Goal: Task Accomplishment & Management: Manage account settings

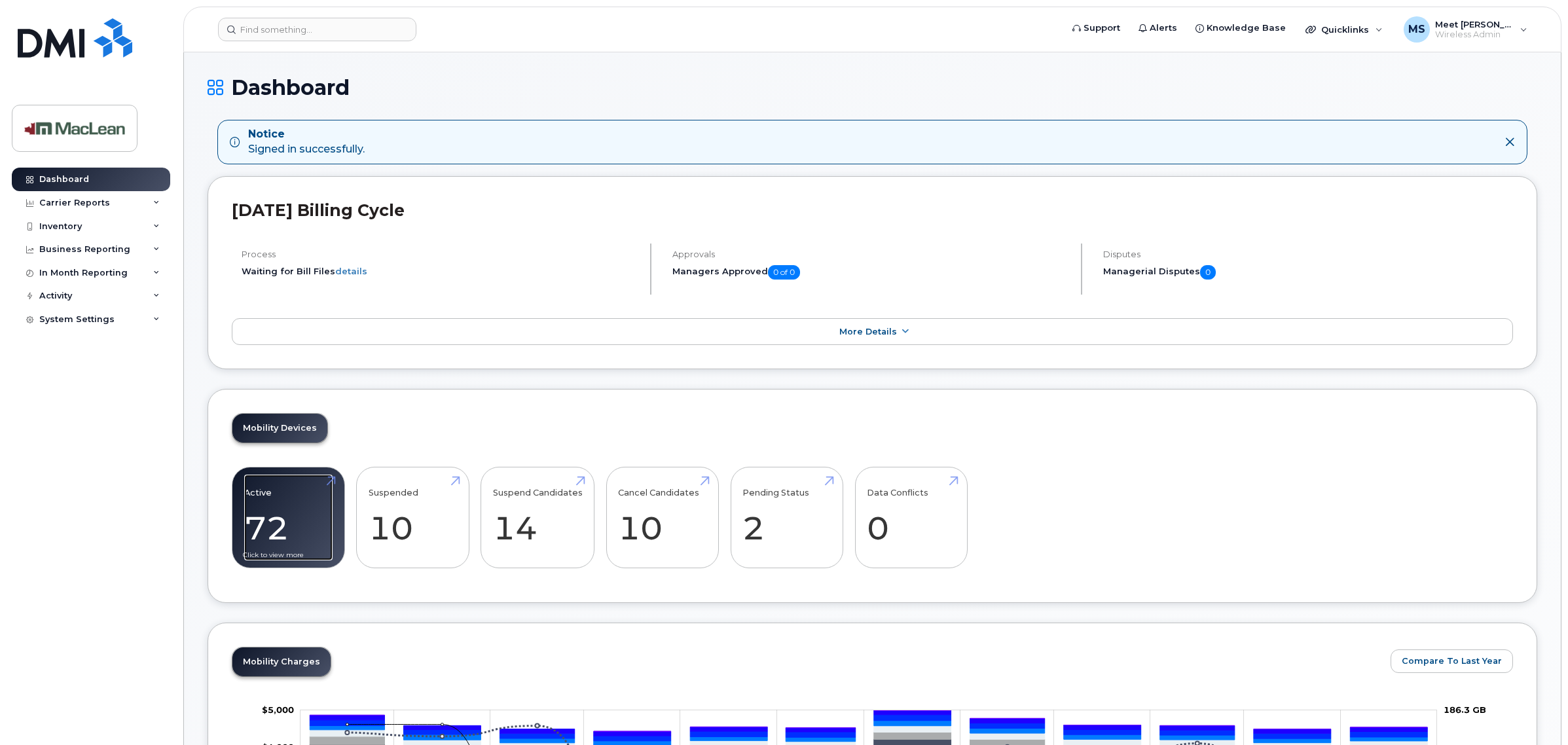
click at [290, 521] on link "Active 72 -22%" at bounding box center [288, 517] width 88 height 86
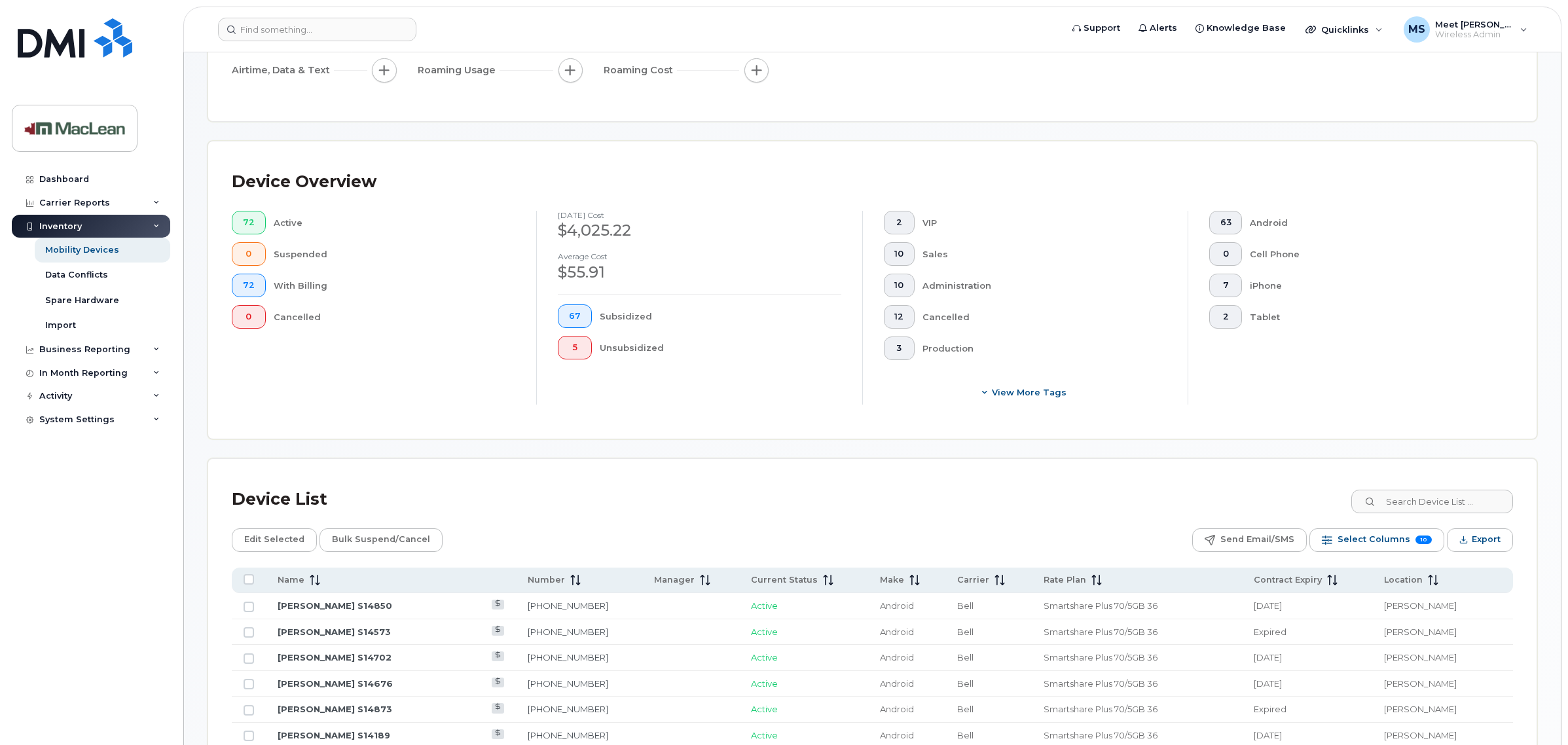
scroll to position [237, 0]
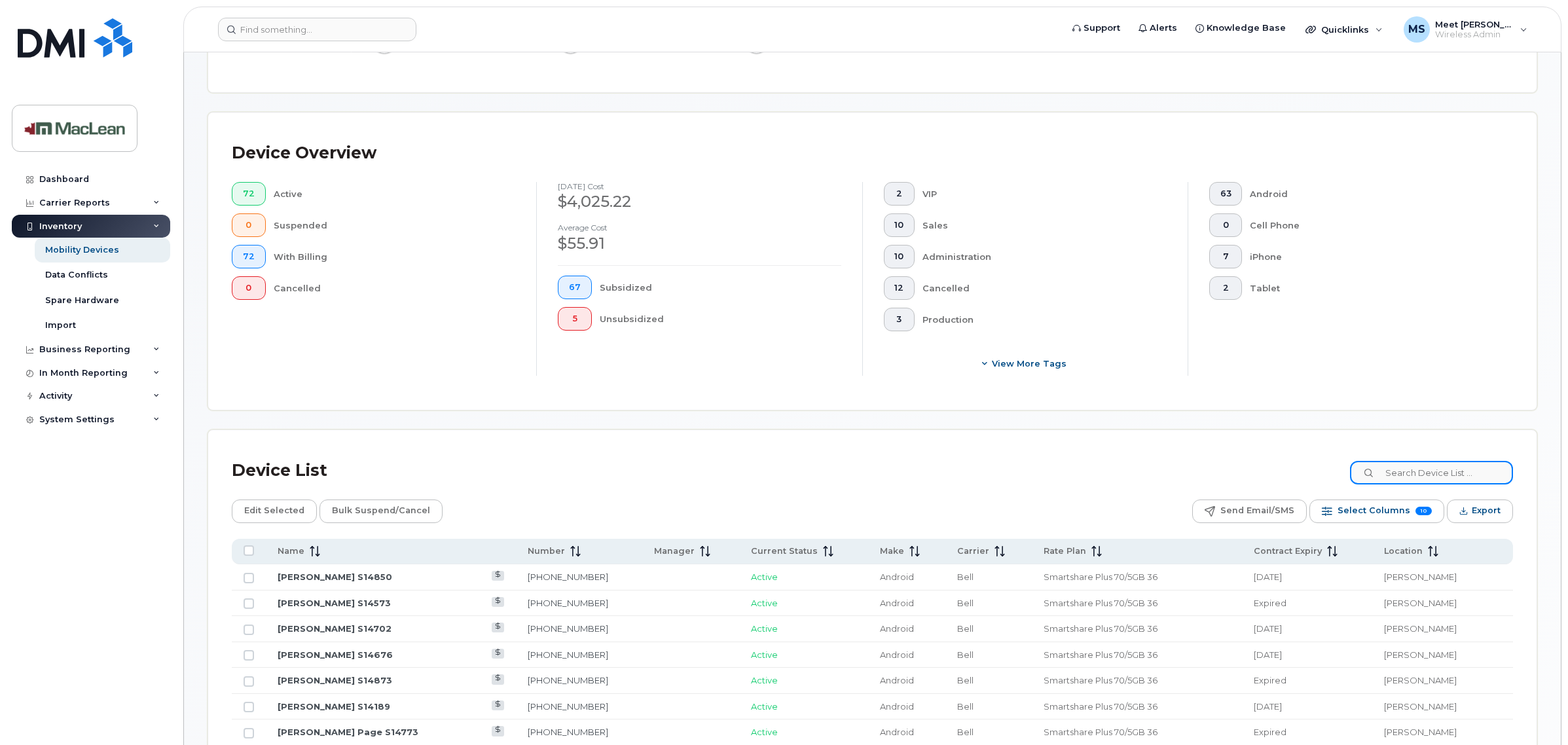
click at [1399, 479] on input at bounding box center [1432, 473] width 163 height 24
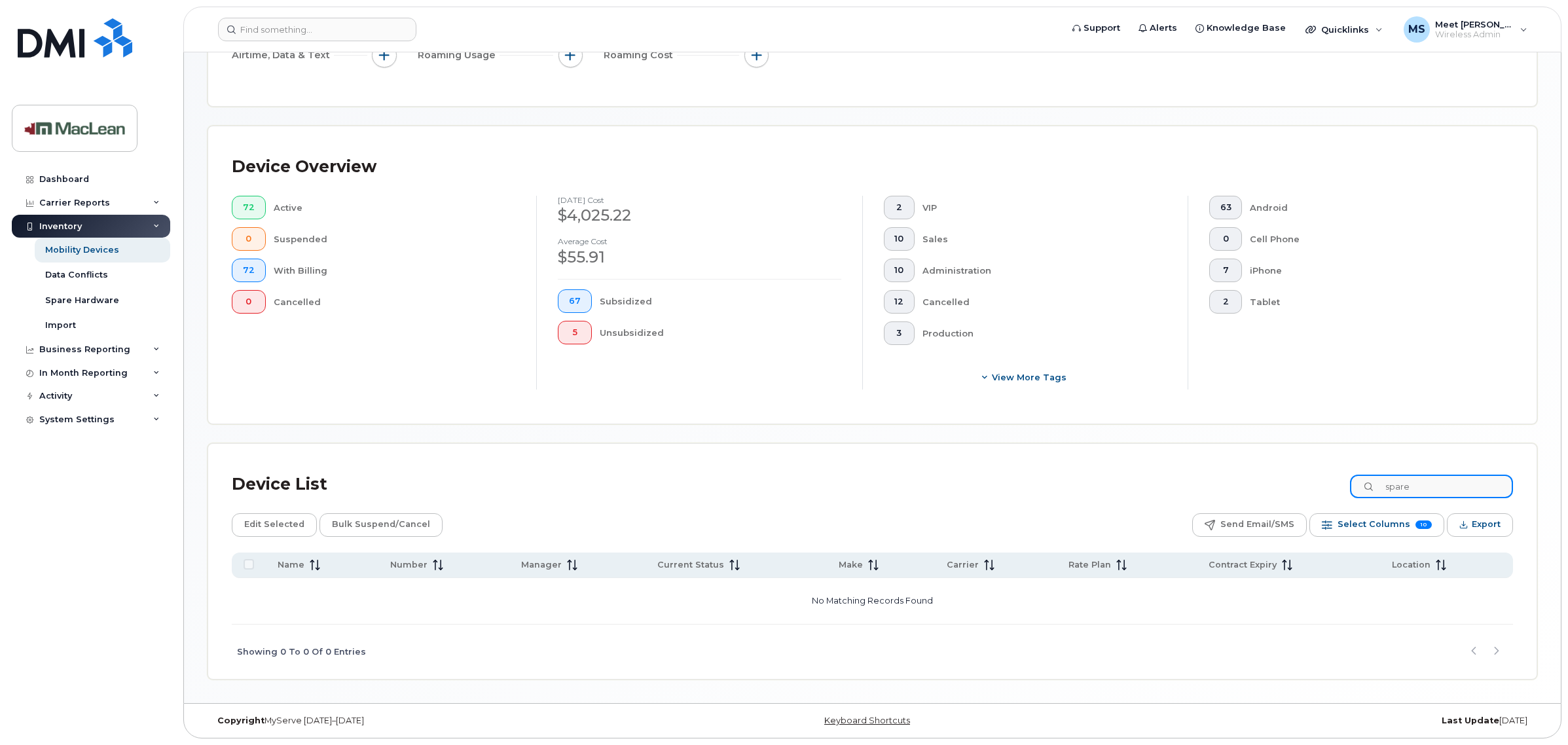
scroll to position [224, 0]
type input "s"
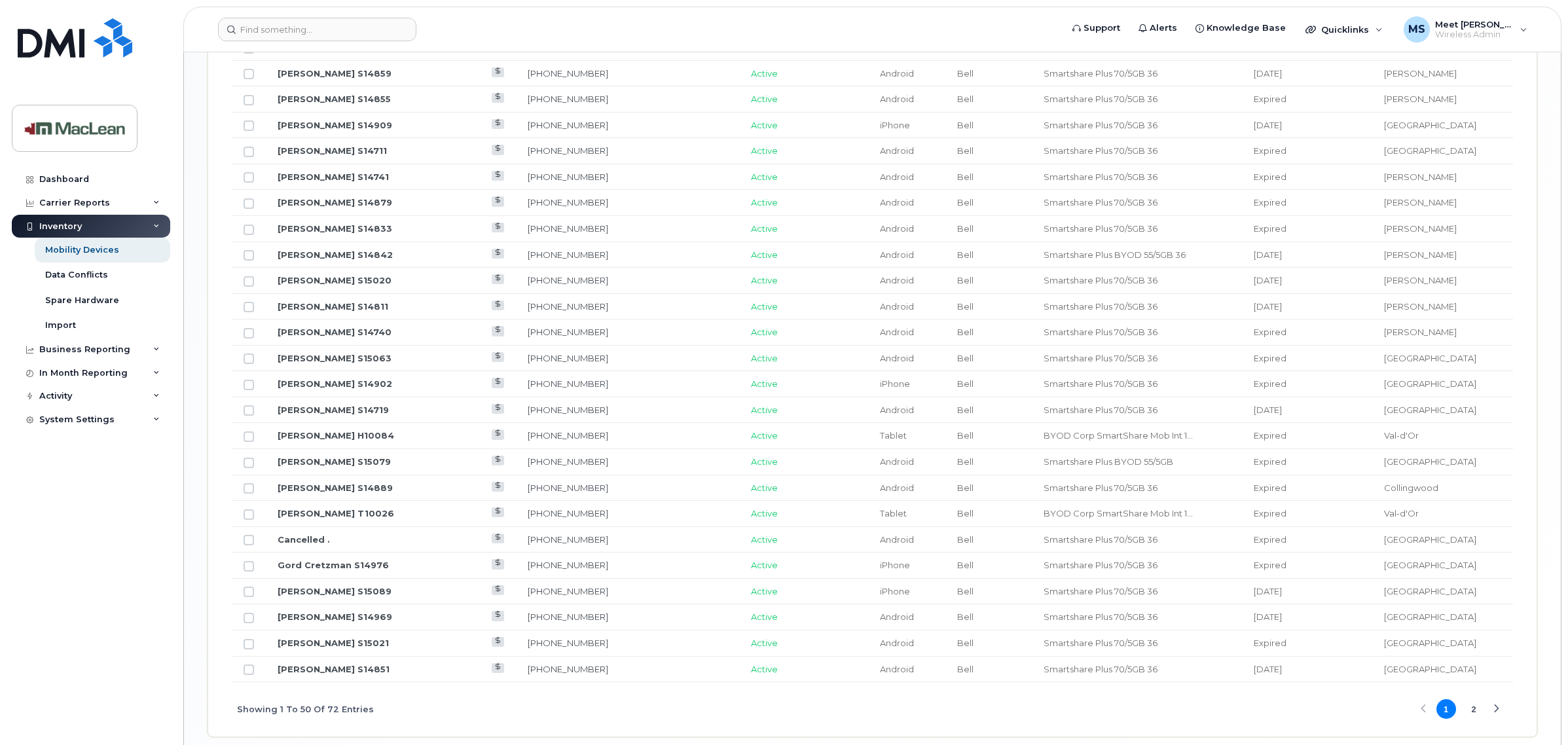
scroll to position [1482, 0]
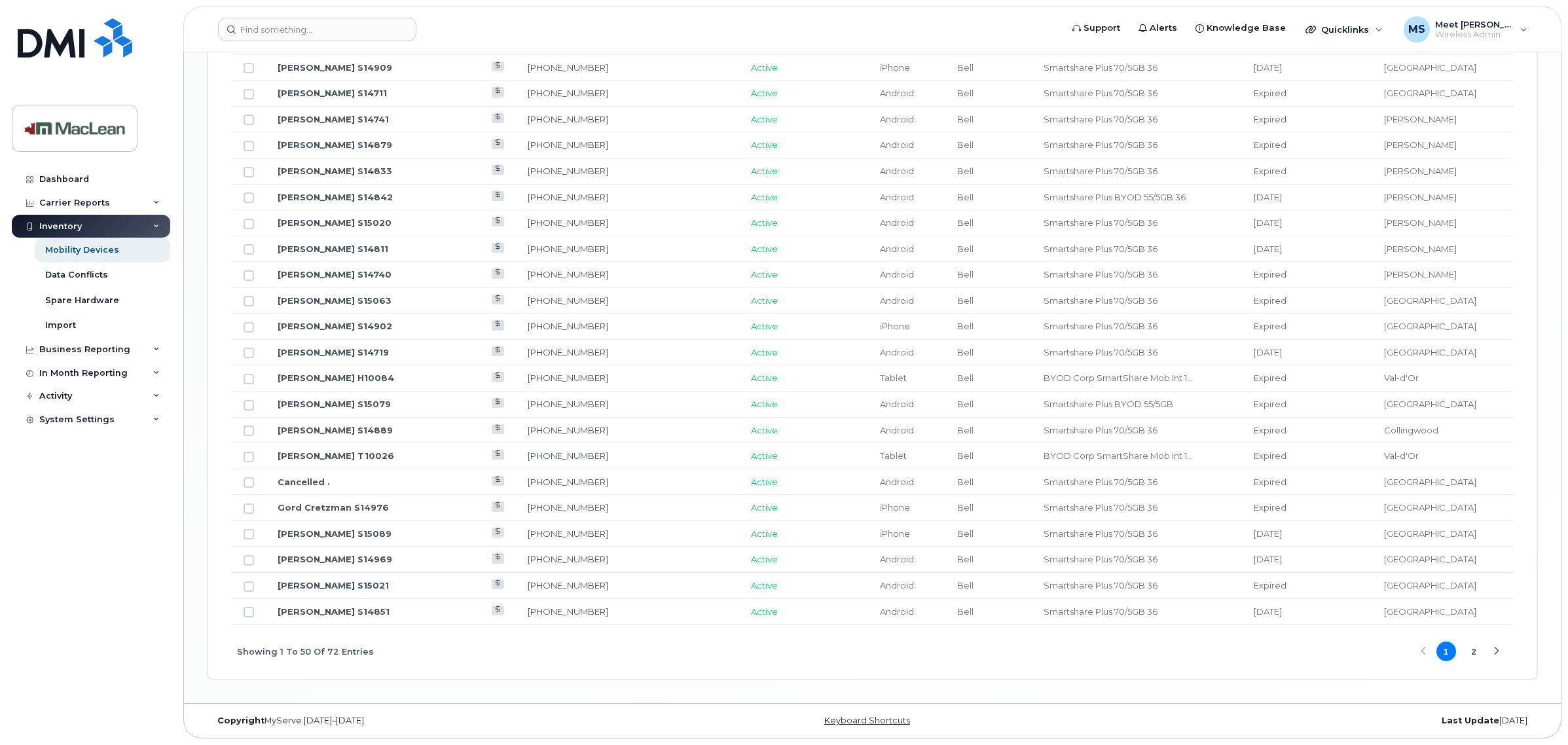
drag, startPoint x: 1473, startPoint y: 655, endPoint x: 1396, endPoint y: 642, distance: 78.1
click at [1471, 655] on button "2" at bounding box center [1474, 652] width 20 height 20
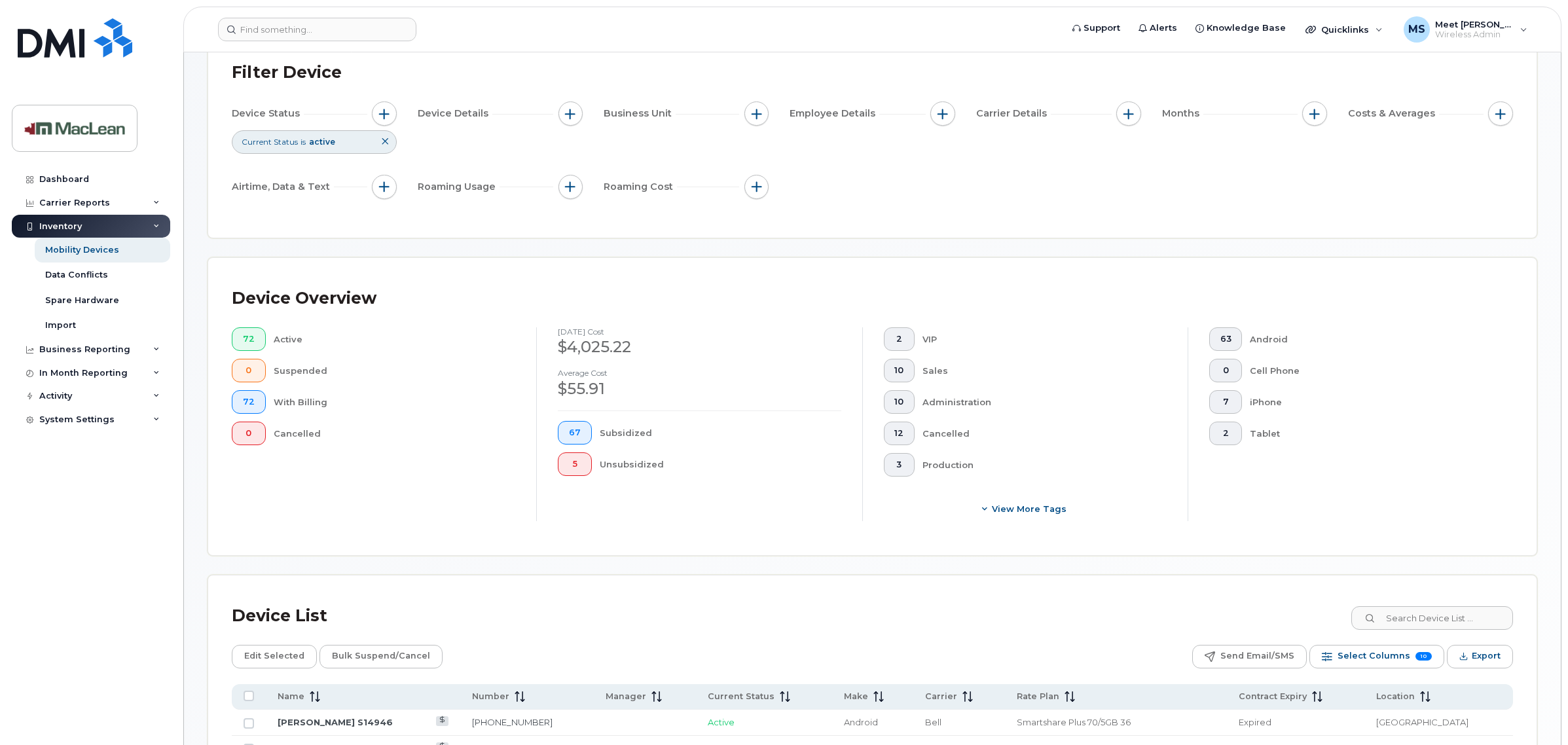
scroll to position [0, 0]
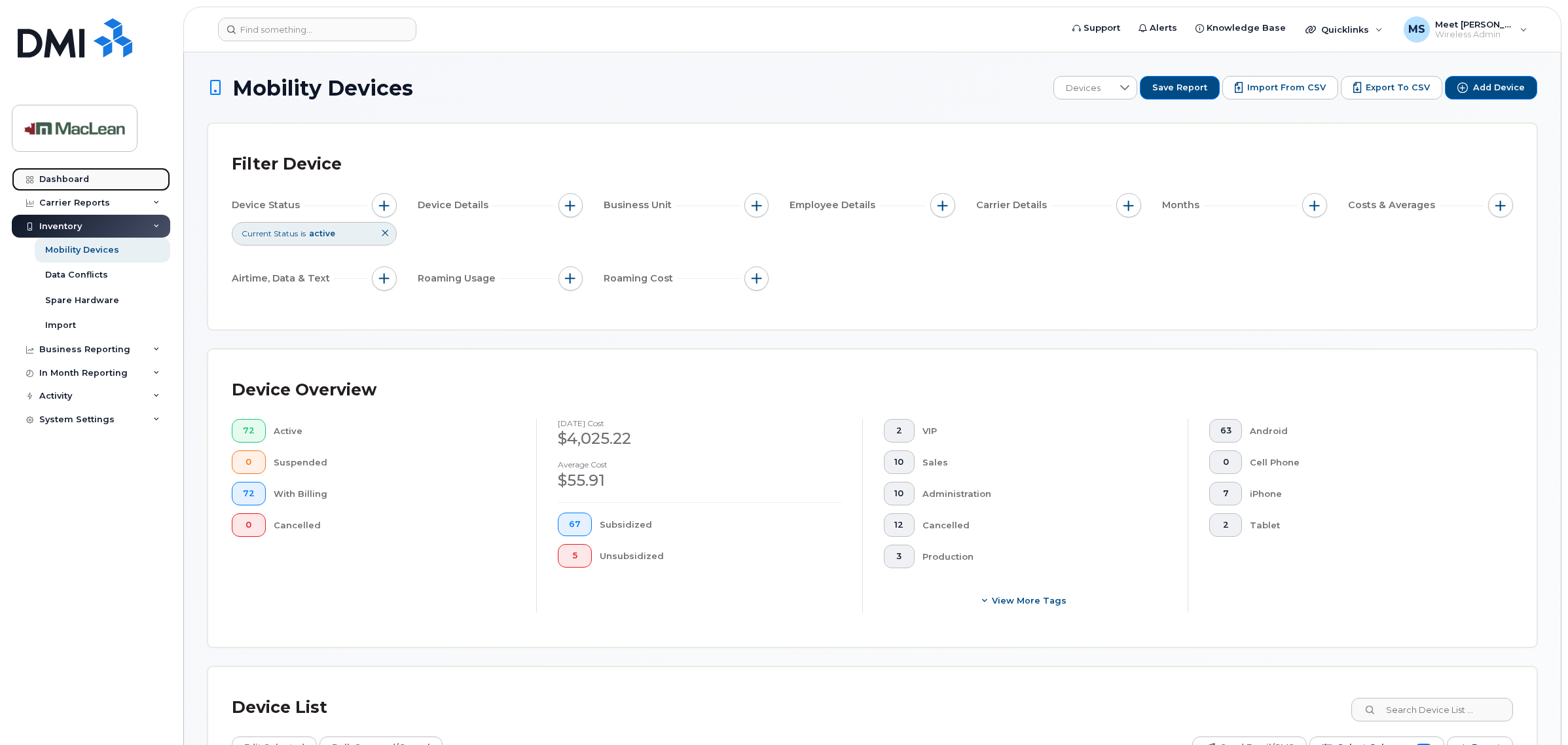
click at [64, 181] on div "Dashboard" at bounding box center [64, 179] width 50 height 11
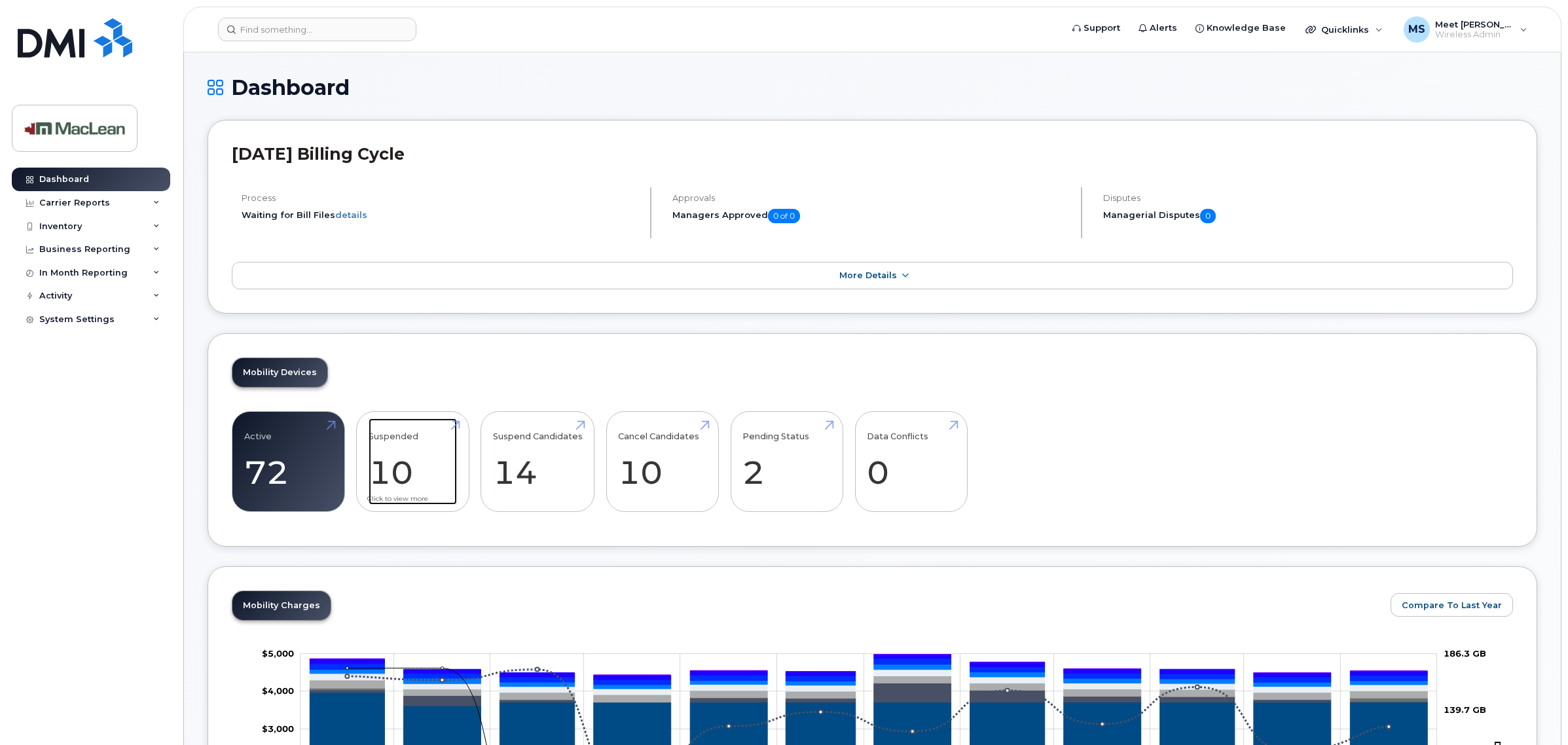
click at [410, 472] on link "Suspended 10 -9%" at bounding box center [413, 461] width 88 height 86
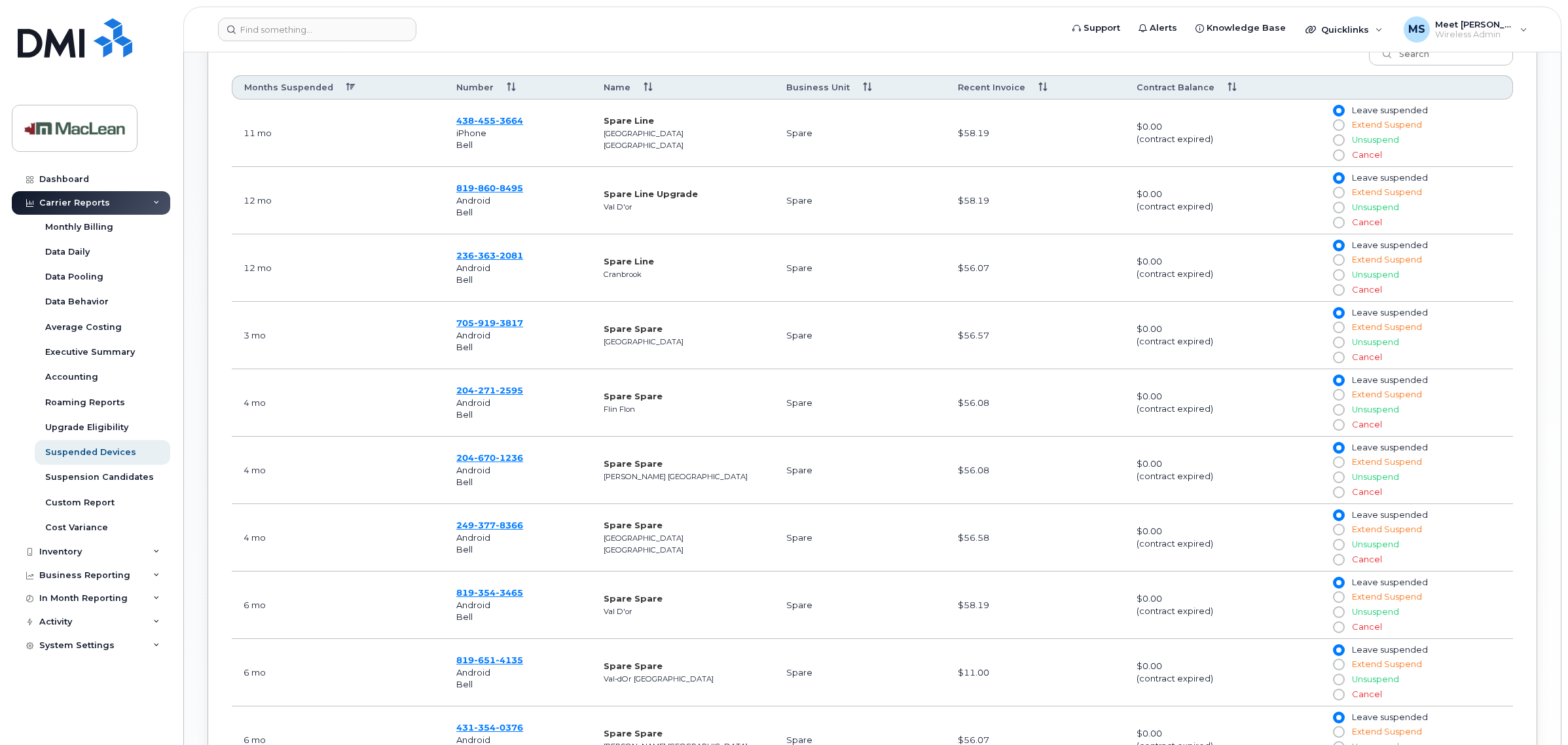
scroll to position [475, 0]
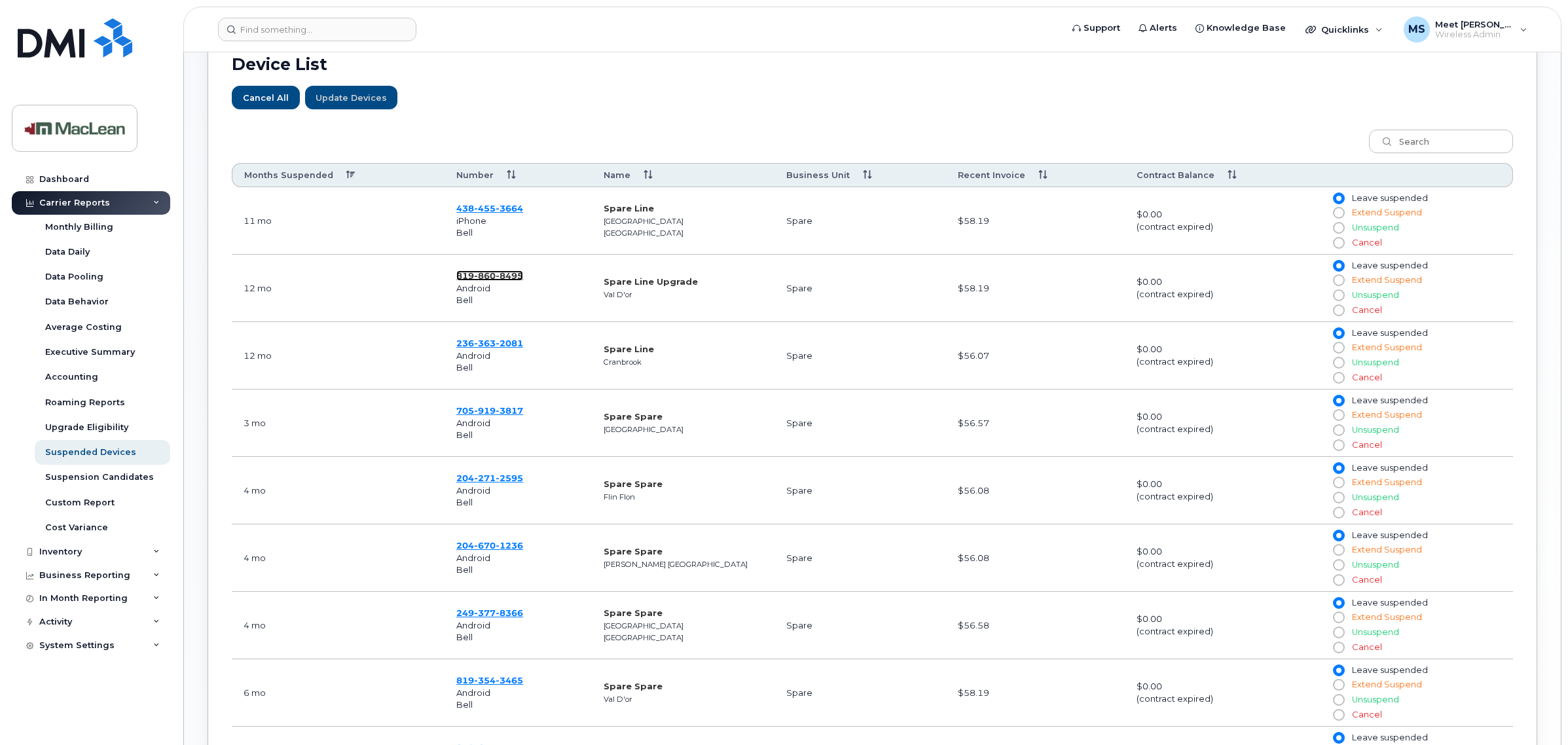
click at [496, 280] on span "860" at bounding box center [509, 275] width 27 height 11
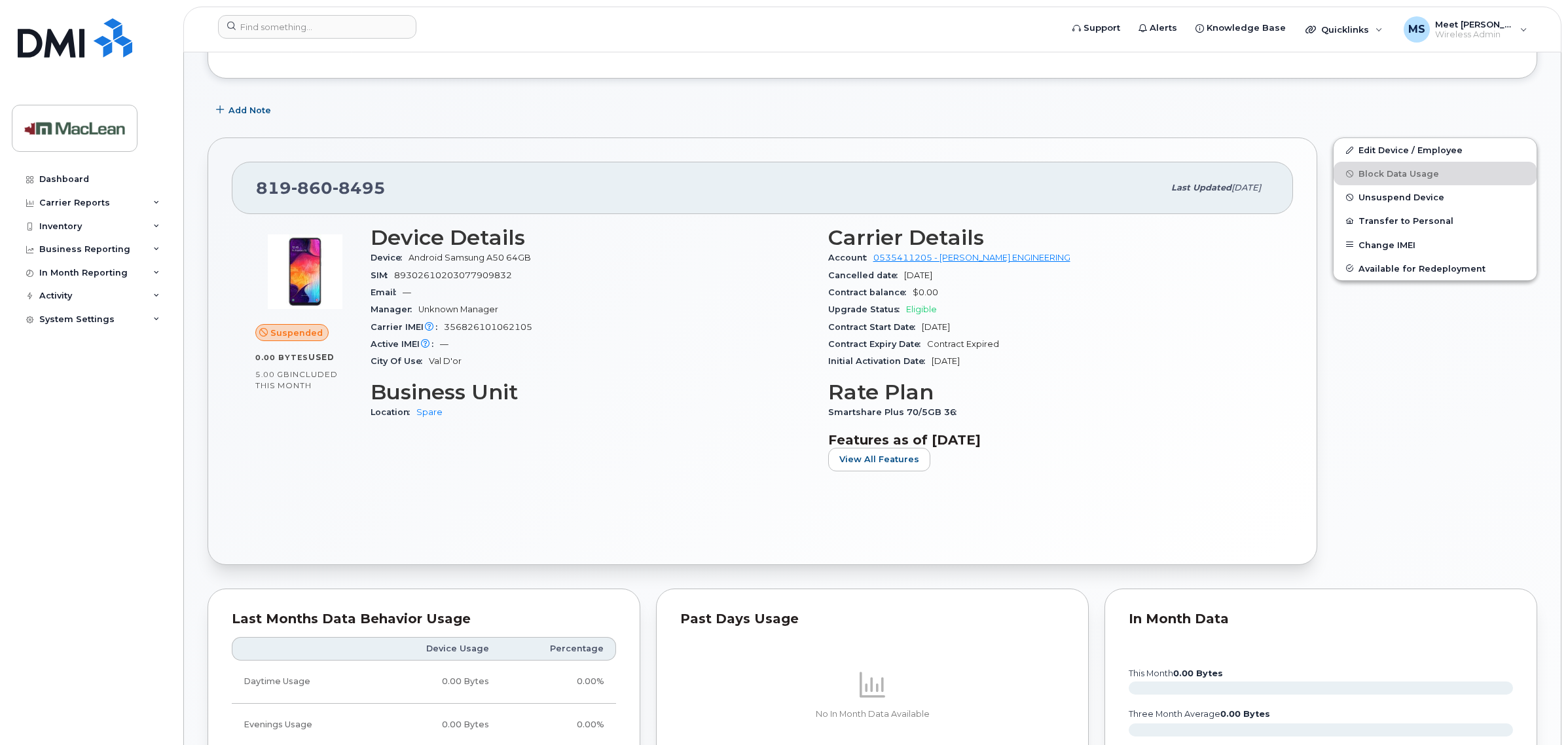
scroll to position [246, 0]
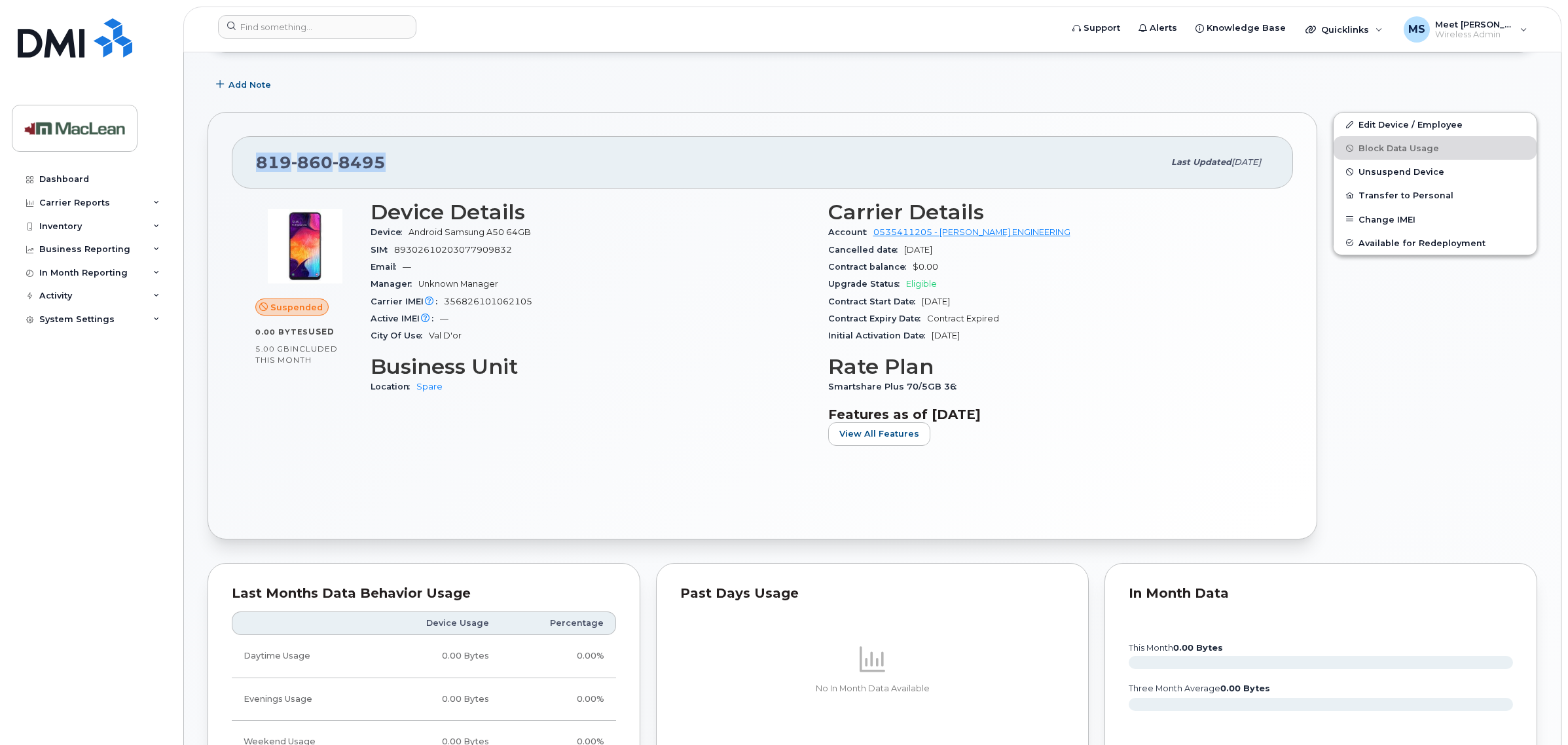
drag, startPoint x: 248, startPoint y: 171, endPoint x: 380, endPoint y: 166, distance: 132.1
click at [380, 166] on div "819 860 8495 Last updated Oct 21, 2024" at bounding box center [762, 162] width 1061 height 53
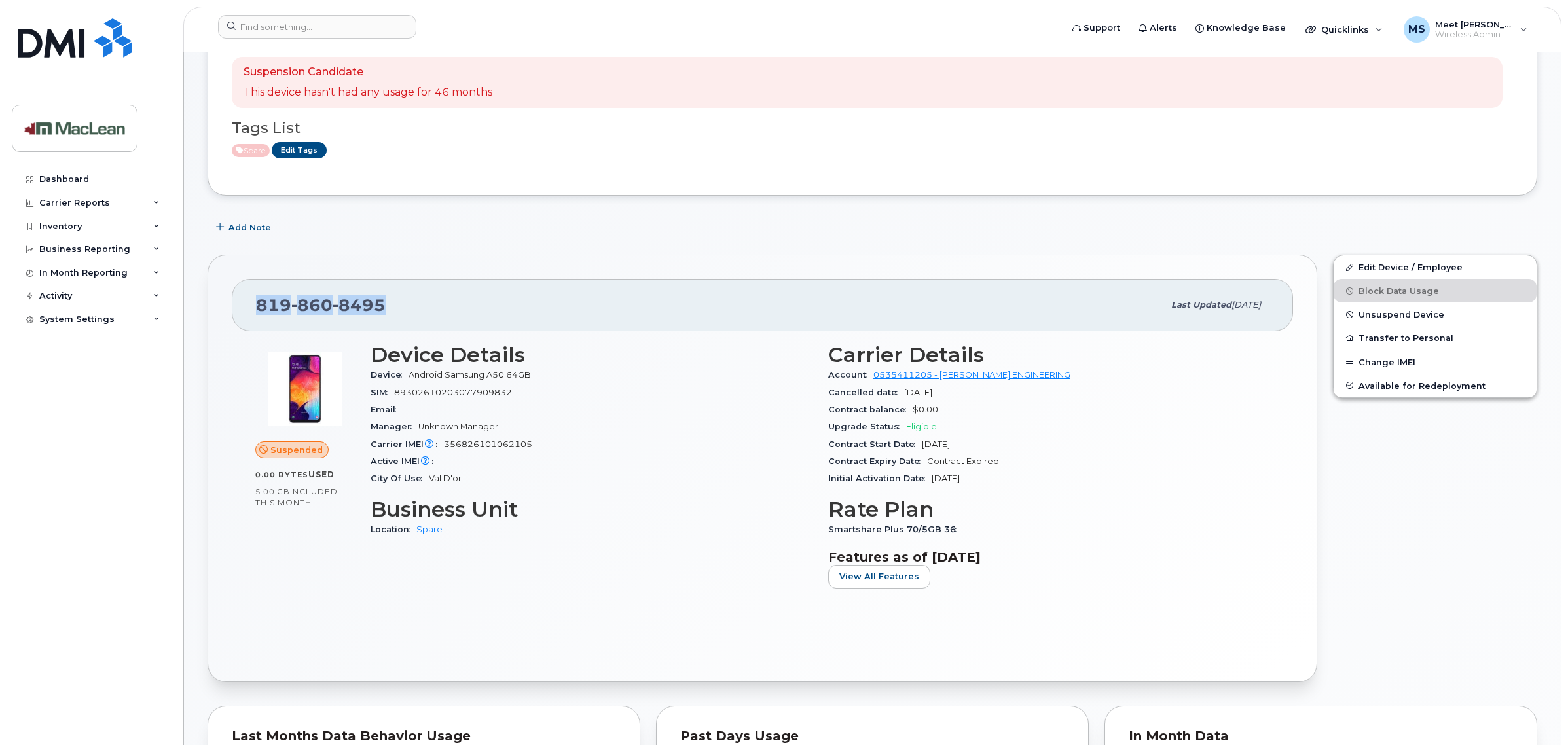
scroll to position [0, 0]
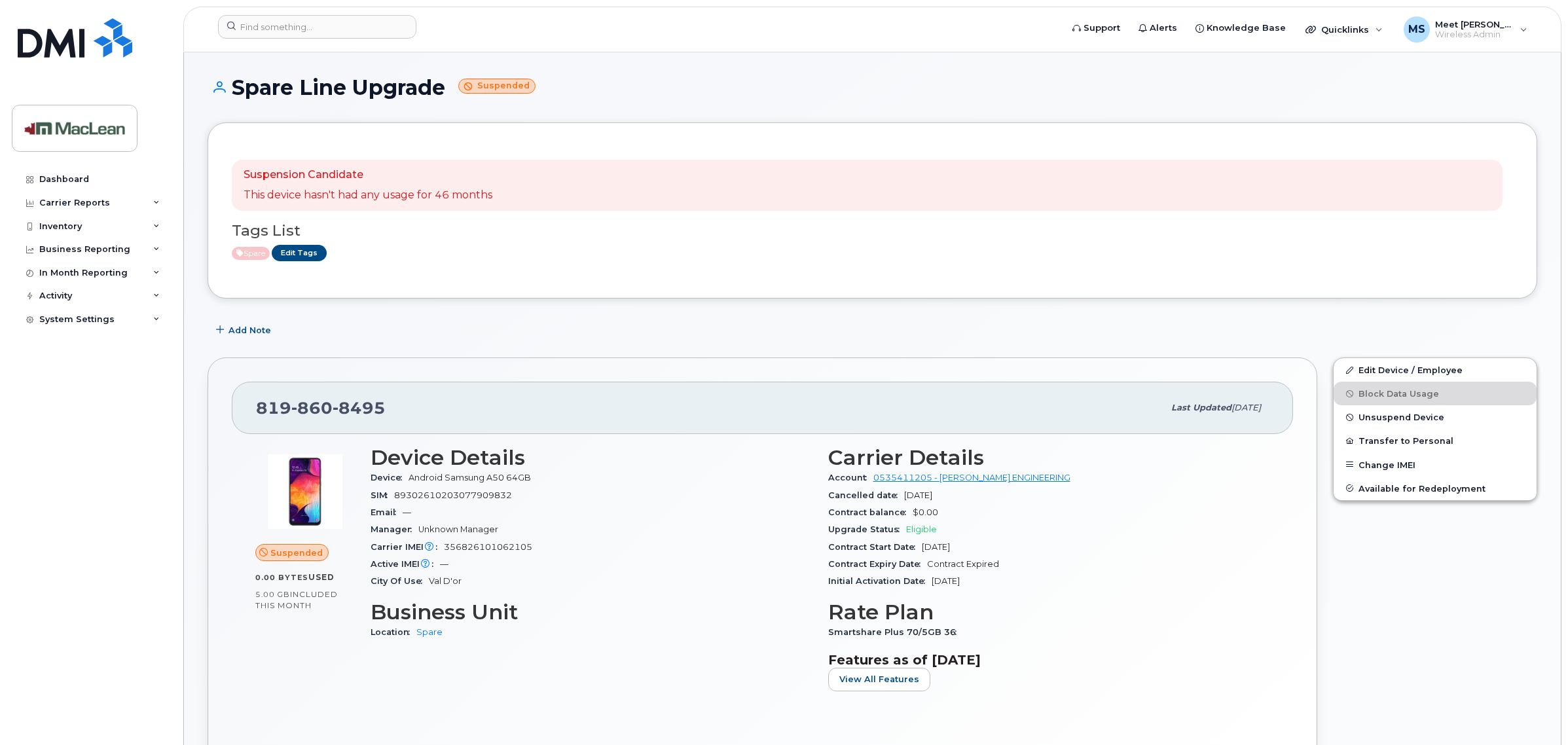
click at [602, 288] on div "Suspension Candidate This device hasn't had any usage for 46 months Tags List S…" at bounding box center [872, 211] width 1330 height 176
click at [1396, 414] on span "Unsuspend Device" at bounding box center [1401, 417] width 86 height 10
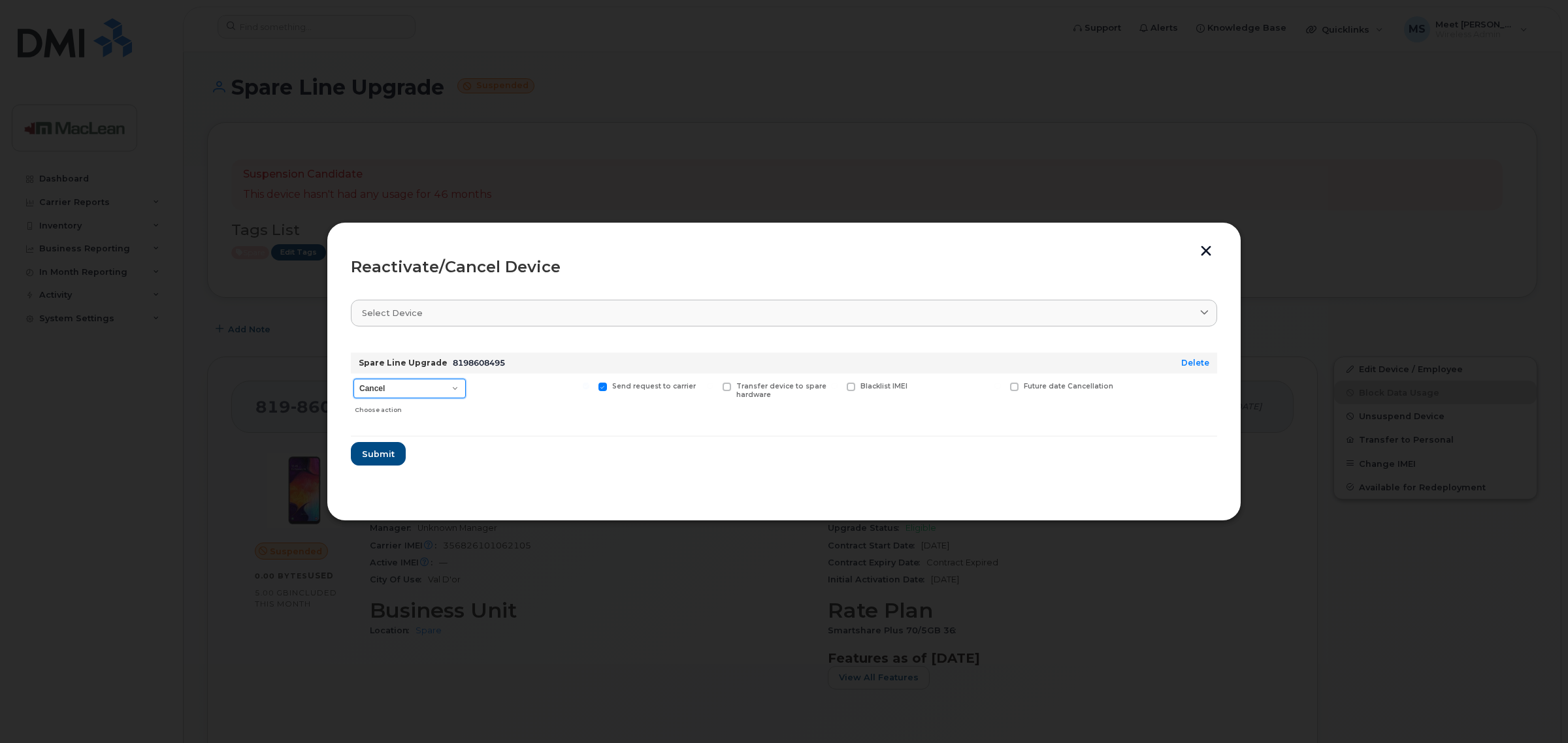
click at [453, 383] on select "Cancel Suspend - Extend Suspension Reactivate" at bounding box center [409, 388] width 112 height 20
select select "[object Object]"
click at [353, 378] on select "Cancel Suspend - Extend Suspension Reactivate" at bounding box center [409, 388] width 112 height 20
click at [374, 458] on span "Submit" at bounding box center [377, 455] width 33 height 13
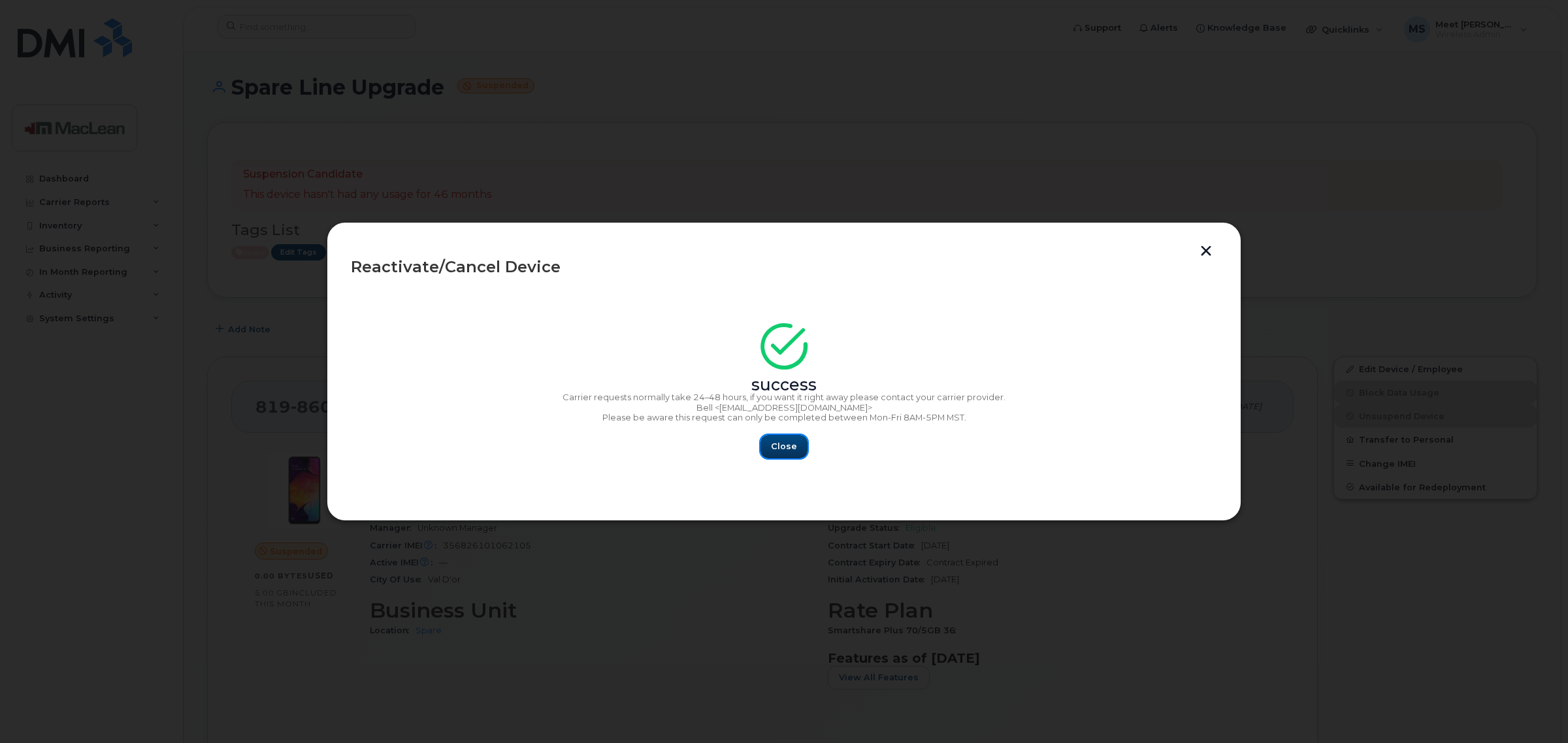
click at [768, 439] on button "Close" at bounding box center [784, 447] width 47 height 24
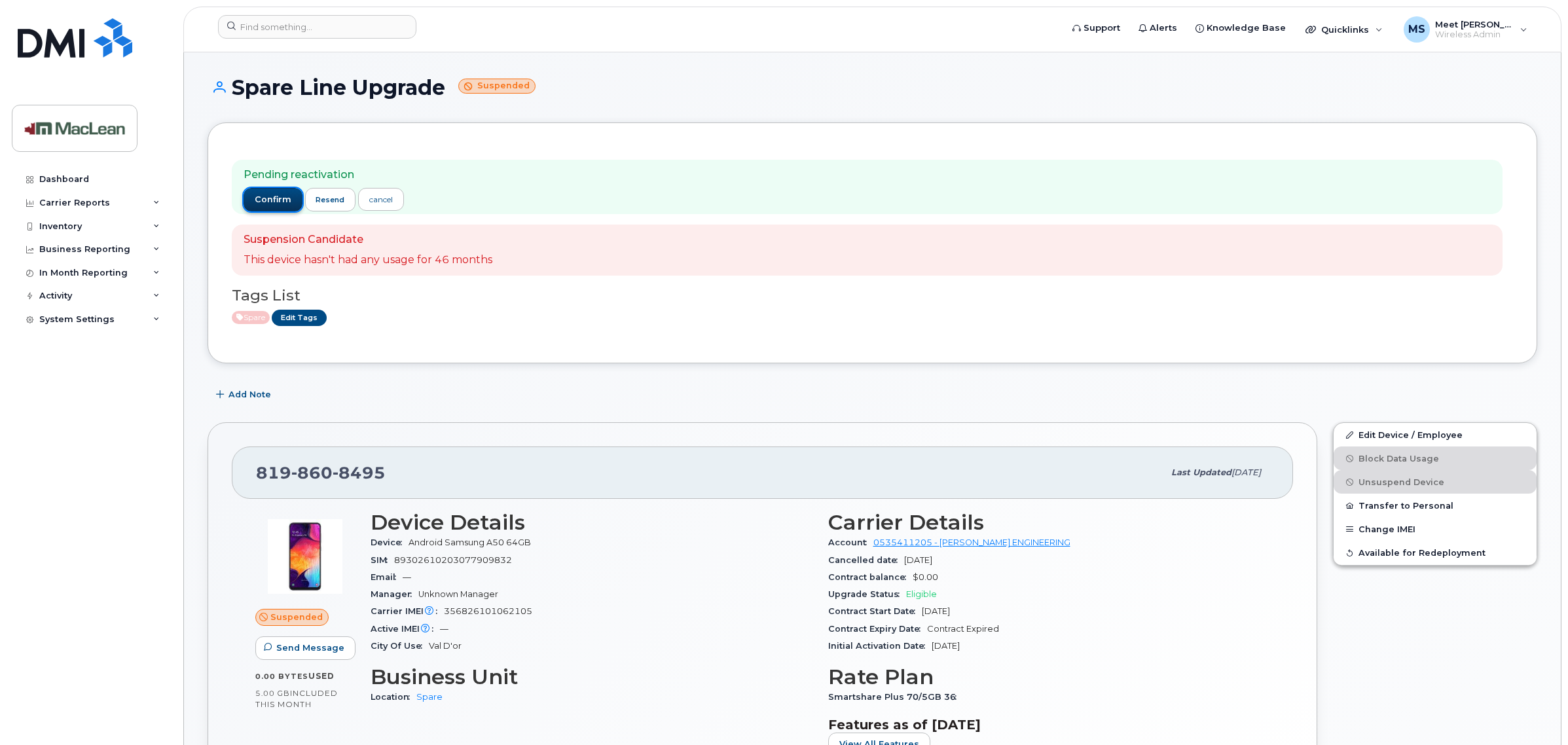
click at [259, 205] on span "confirm" at bounding box center [273, 200] width 36 height 12
click at [265, 203] on span "confirm" at bounding box center [273, 200] width 36 height 12
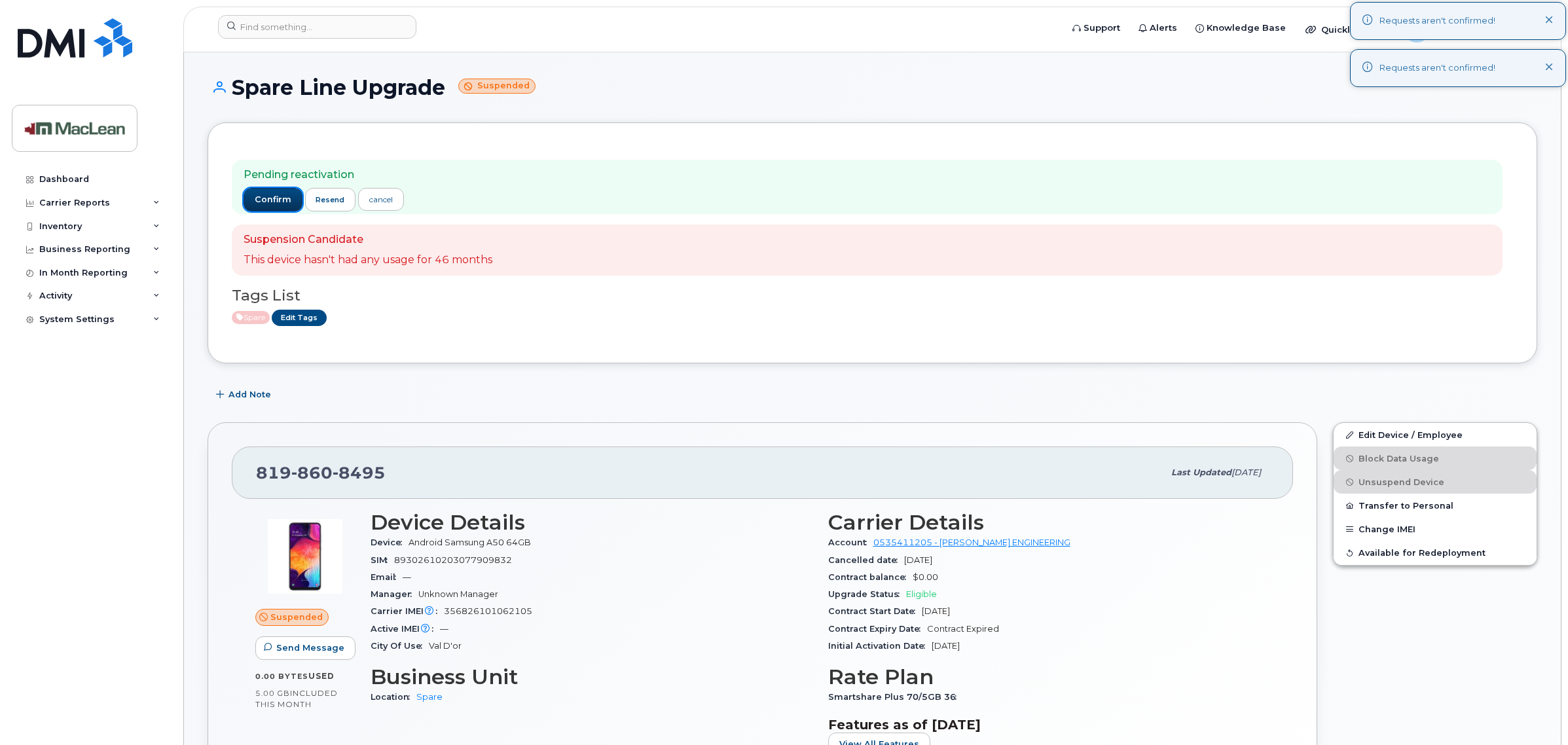
click at [264, 204] on span "confirm" at bounding box center [273, 200] width 36 height 12
click at [265, 197] on span "confirm" at bounding box center [273, 200] width 36 height 12
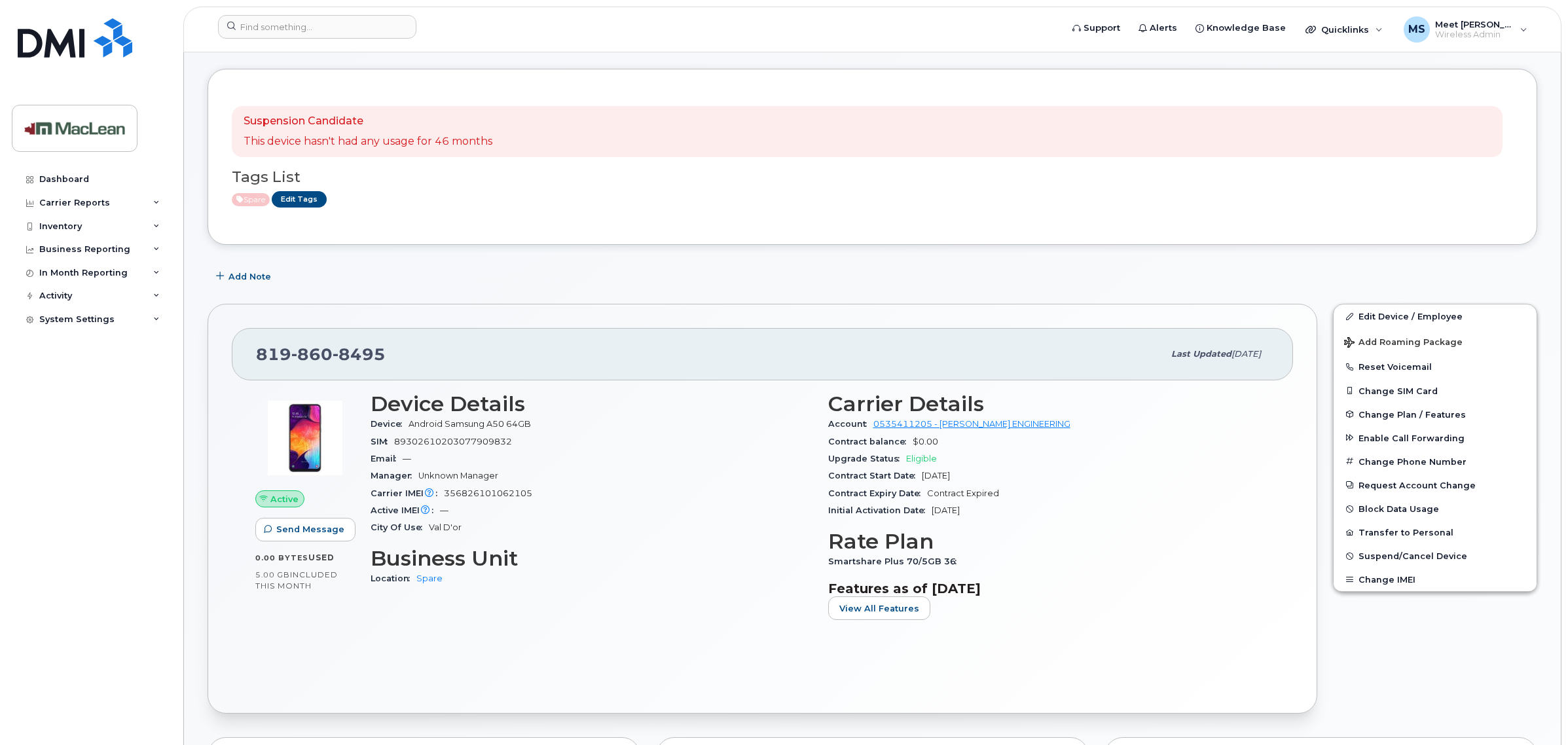
scroll to position [82, 0]
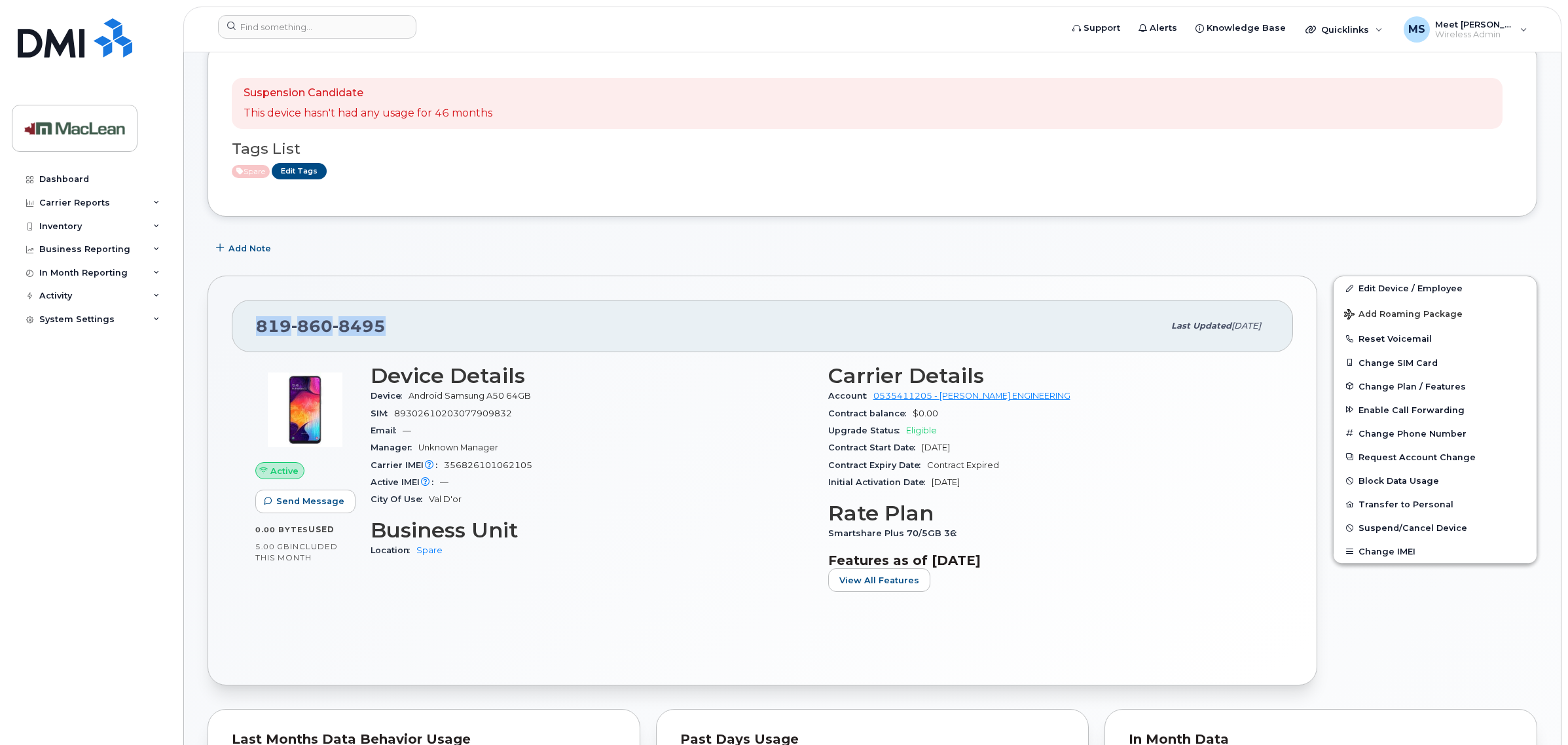
drag, startPoint x: 248, startPoint y: 326, endPoint x: 374, endPoint y: 326, distance: 126.0
click at [386, 326] on div "[PHONE_NUMBER] Last updated [DATE]" at bounding box center [762, 326] width 1061 height 53
copy span "[PHONE_NUMBER]"
click at [1376, 286] on link "Edit Device / Employee" at bounding box center [1435, 288] width 203 height 24
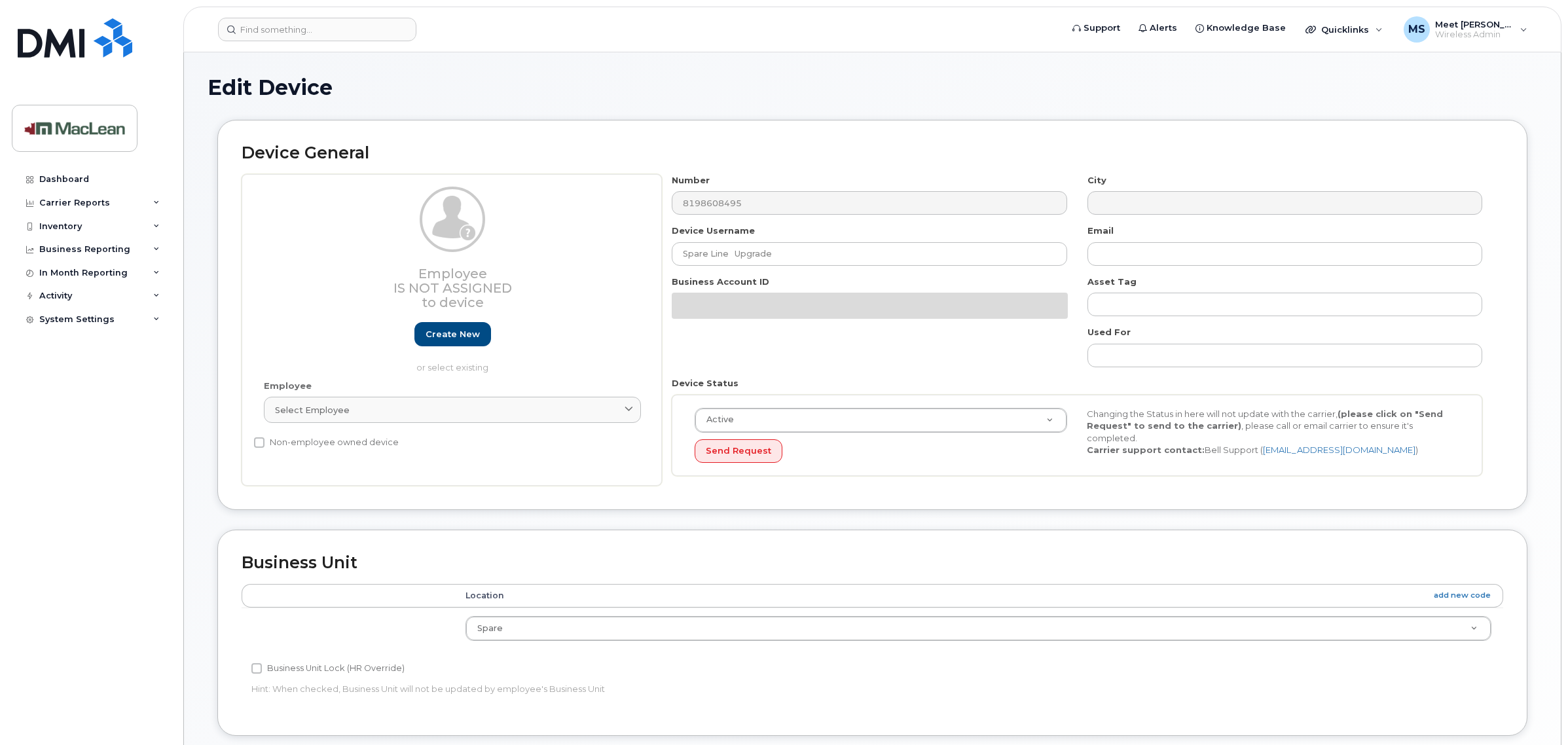
select select "1945168"
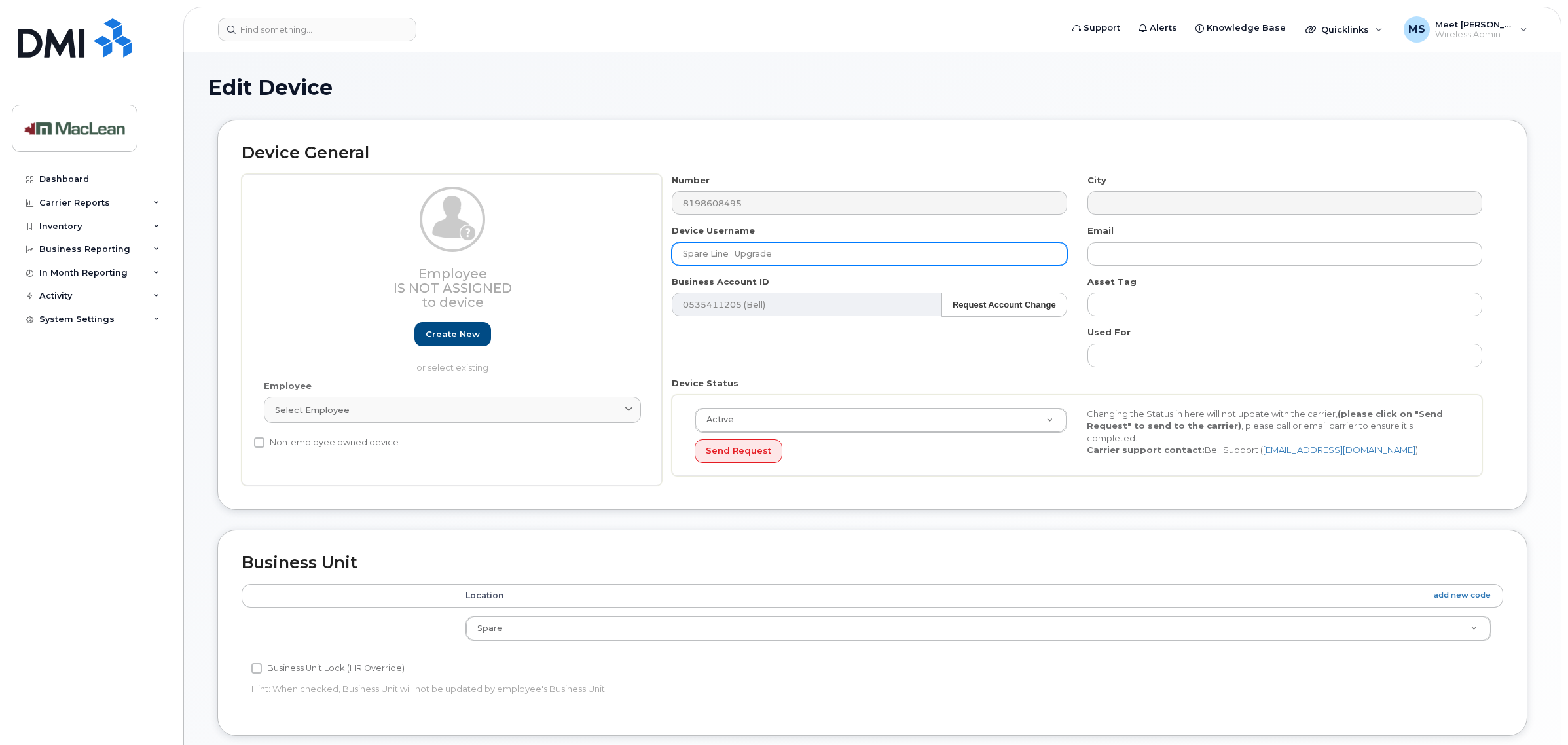
drag, startPoint x: 808, startPoint y: 254, endPoint x: 554, endPoint y: 256, distance: 254.0
click at [554, 256] on div "Employee Is not assigned to device Create new or select existing Employee Selec…" at bounding box center [872, 330] width 1261 height 312
paste input "[PERSON_NAME]"
paste input "S15128"
drag, startPoint x: 741, startPoint y: 253, endPoint x: 767, endPoint y: 249, distance: 26.3
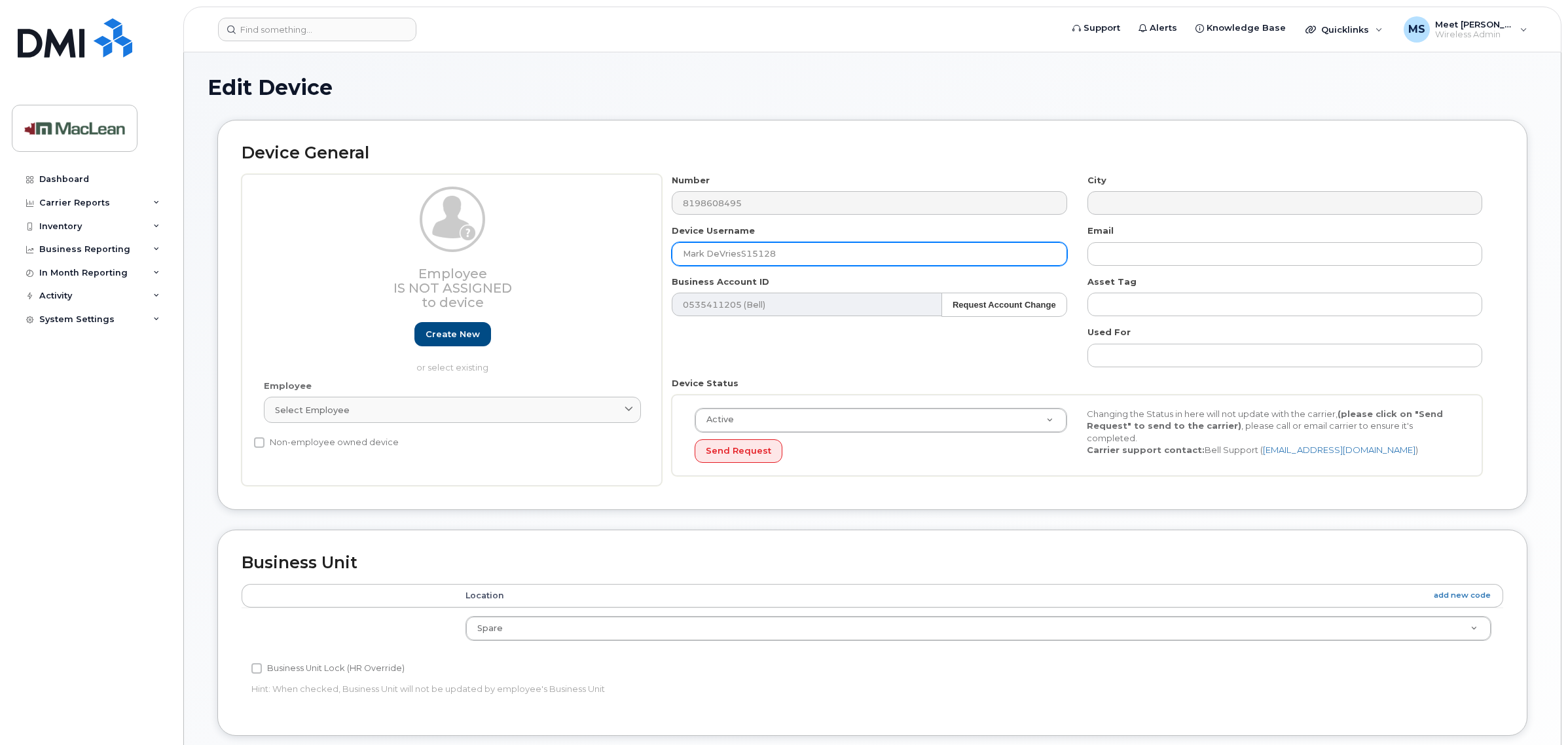
click at [741, 253] on input "Mark DeVriesS15128" at bounding box center [869, 254] width 395 height 24
type input "[PERSON_NAME] S15128"
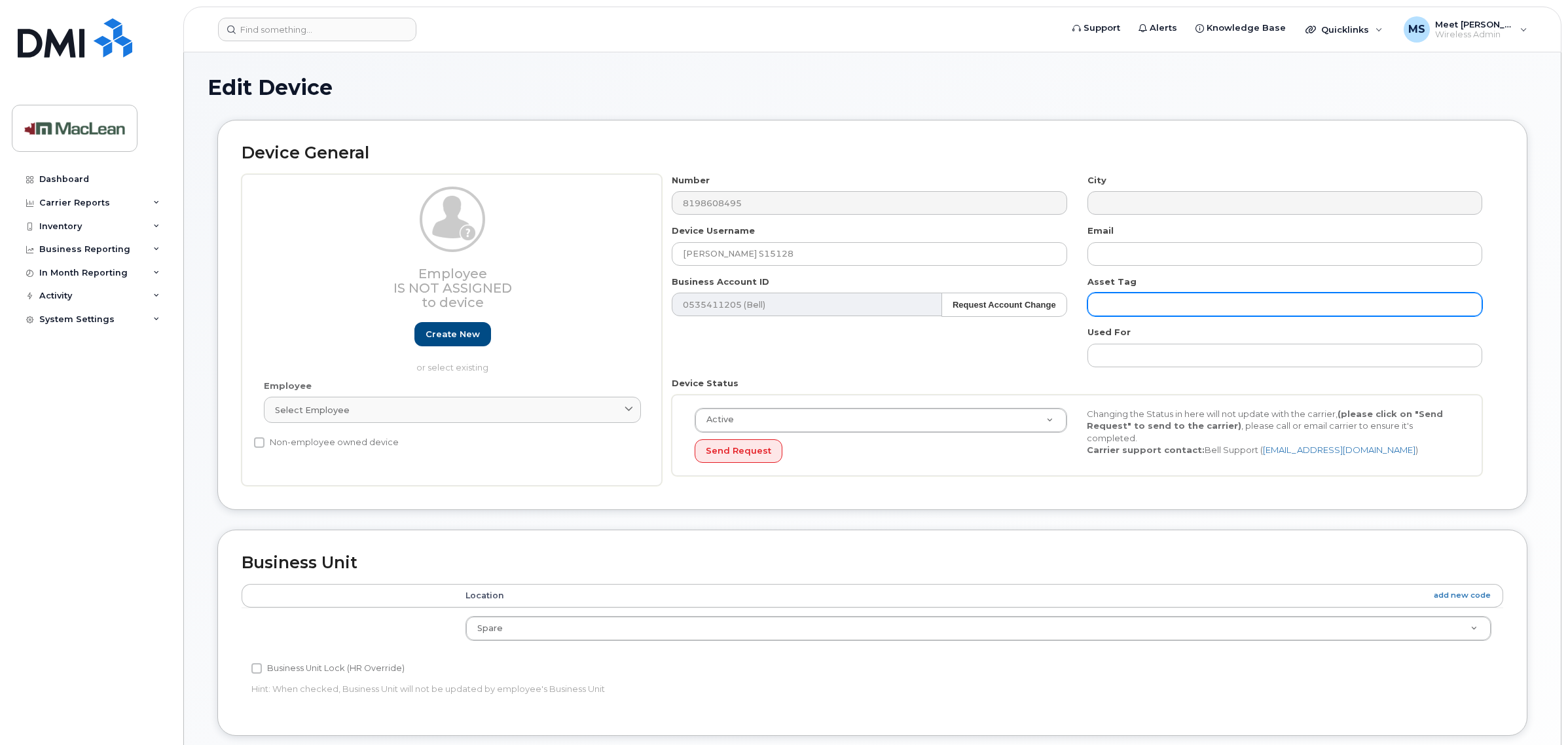
click at [1117, 301] on input "text" at bounding box center [1284, 305] width 395 height 24
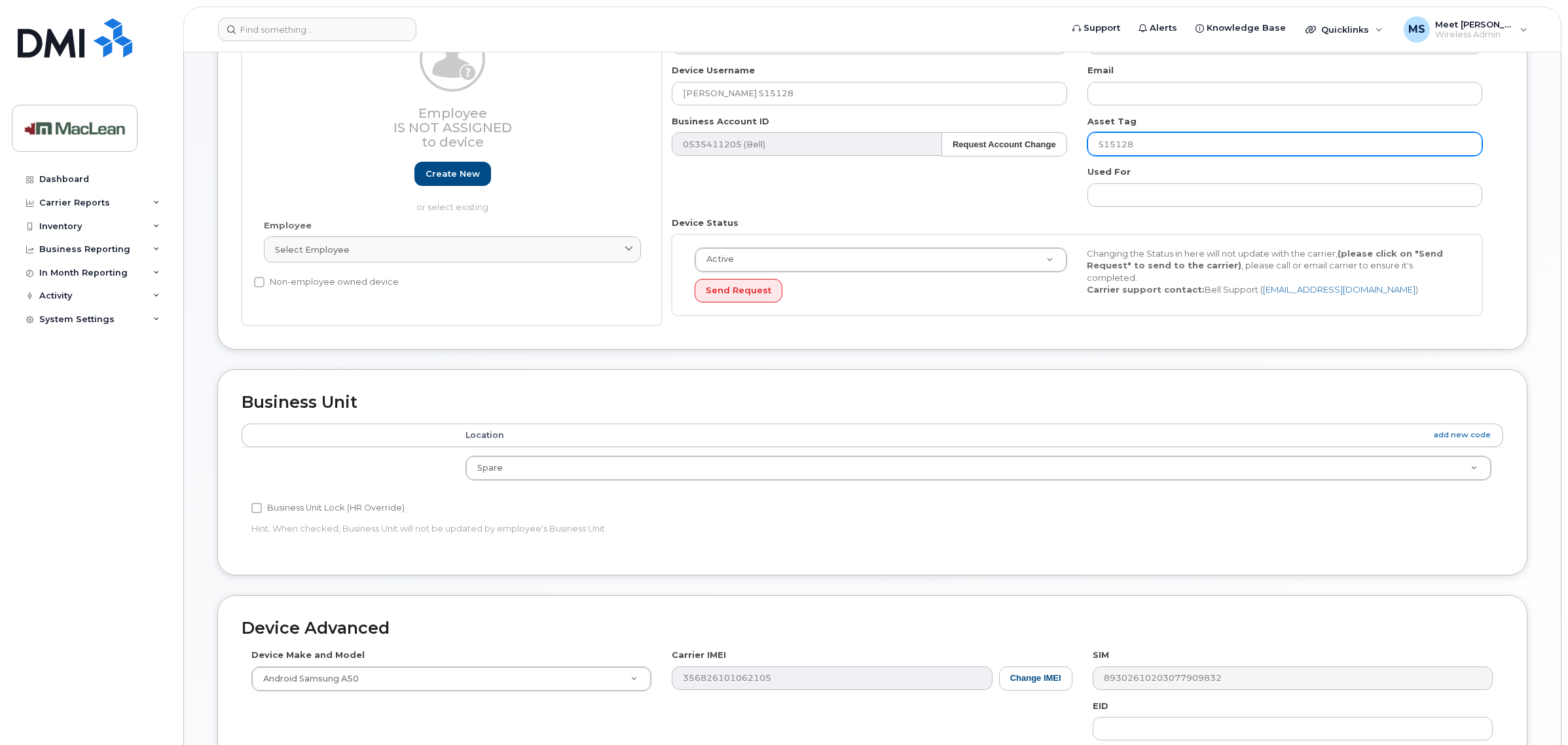
scroll to position [164, 0]
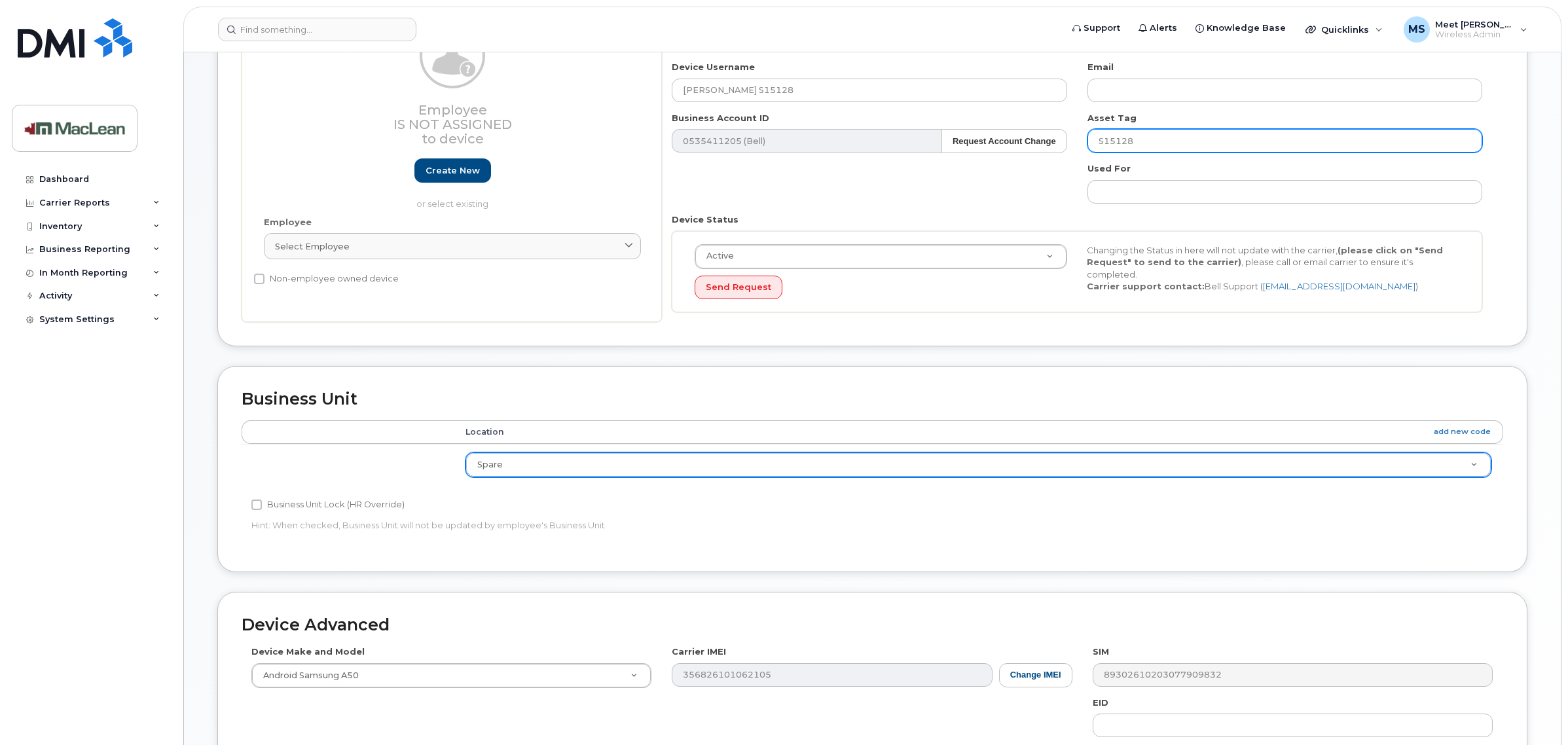
type input "S15128"
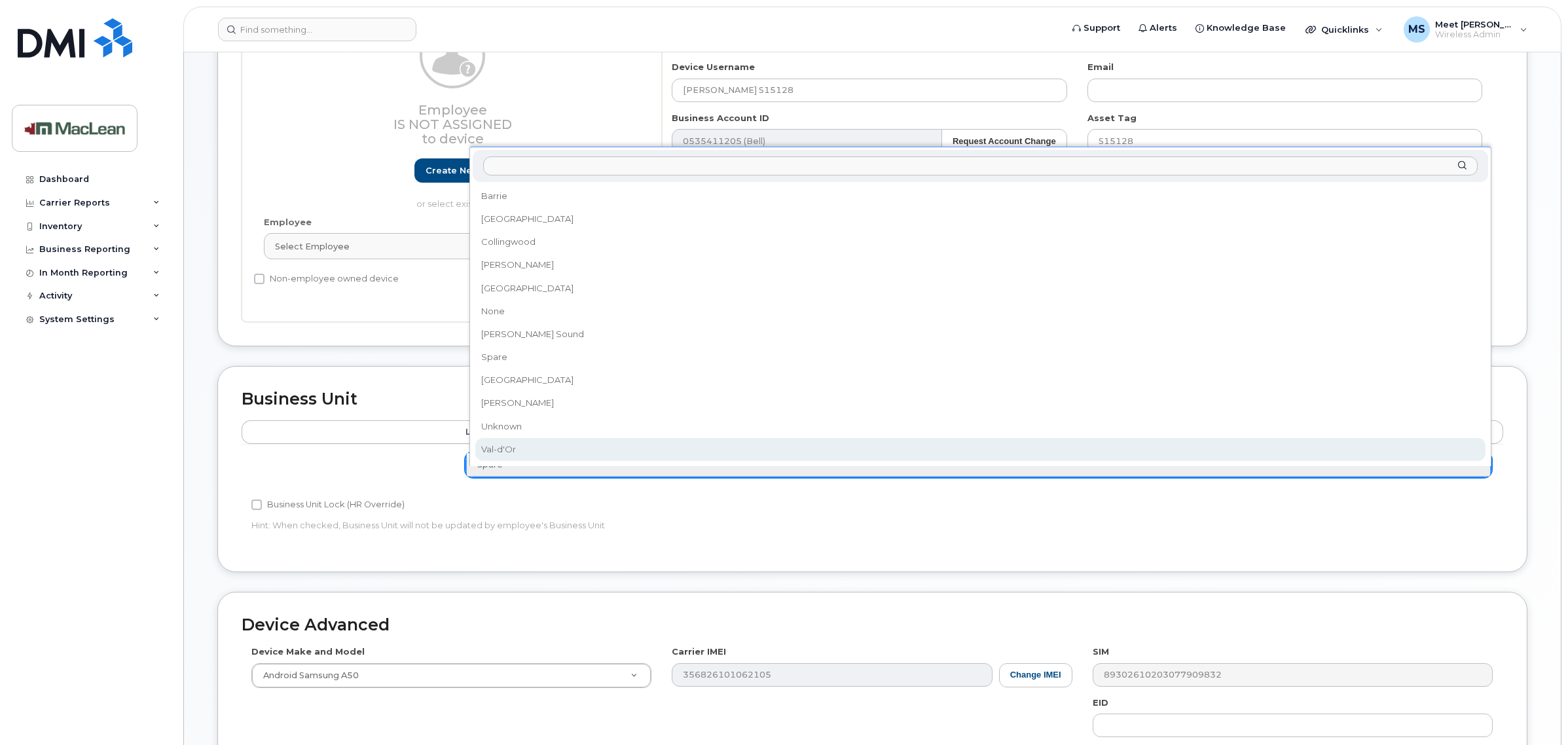
select select "1523540"
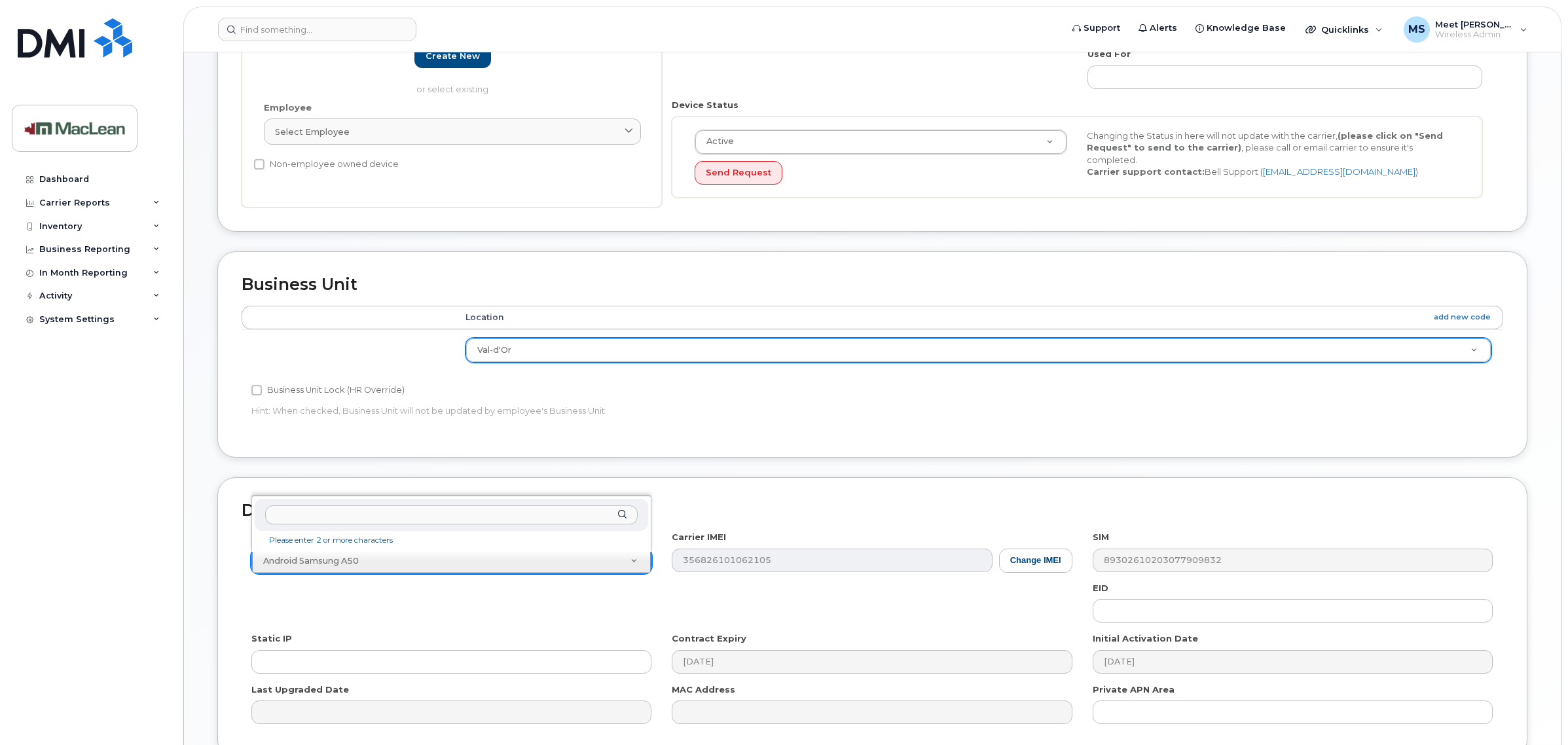
scroll to position [328, 0]
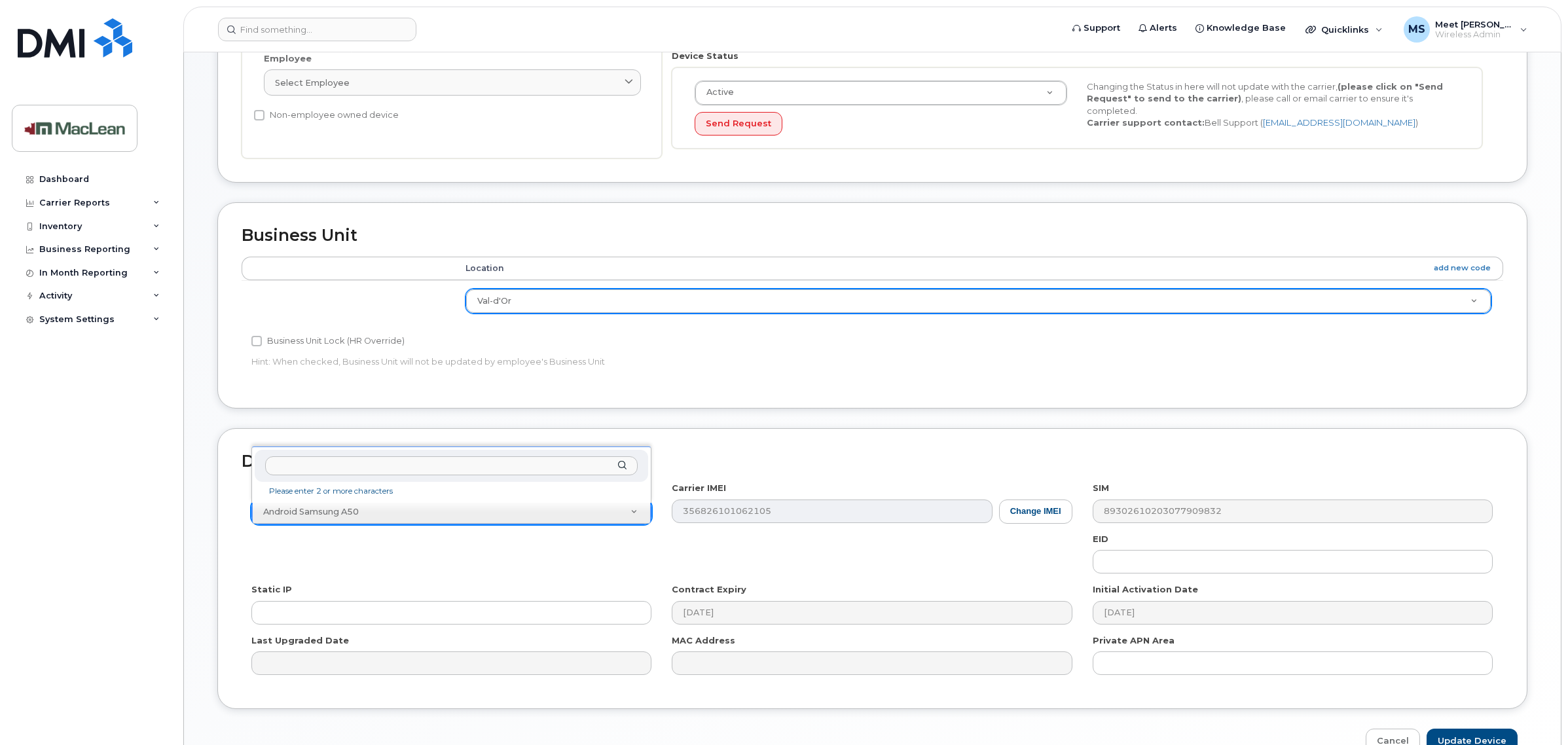
click at [370, 476] on div at bounding box center [451, 466] width 393 height 32
click at [360, 473] on input "text" at bounding box center [451, 466] width 372 height 19
click at [302, 486] on li "No matches found" at bounding box center [451, 492] width 388 height 14
click at [340, 463] on input "samsng A16" at bounding box center [451, 466] width 372 height 19
type input "samsng"
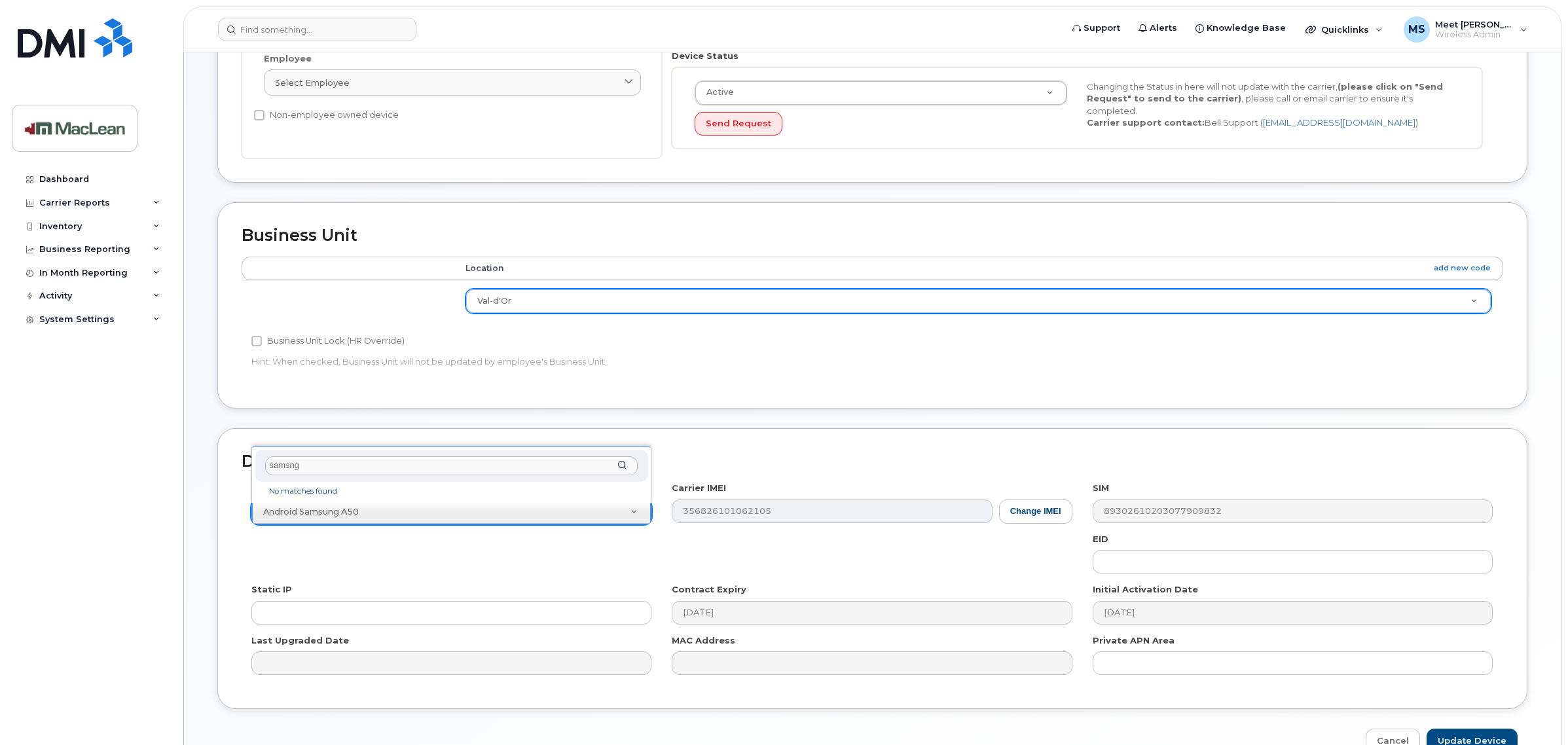
click at [339, 499] on div "samsng No matches found" at bounding box center [451, 475] width 400 height 56
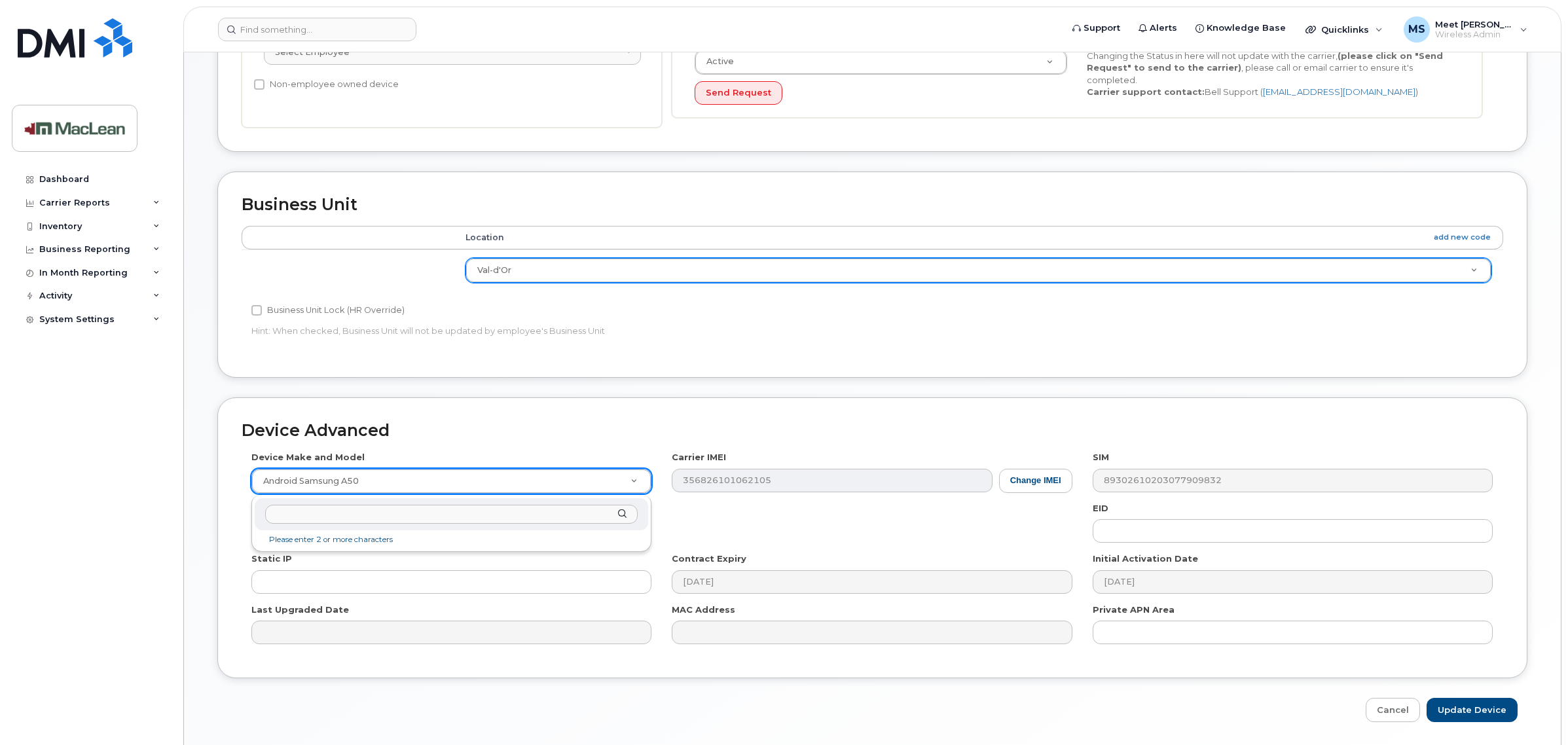
scroll to position [403, 0]
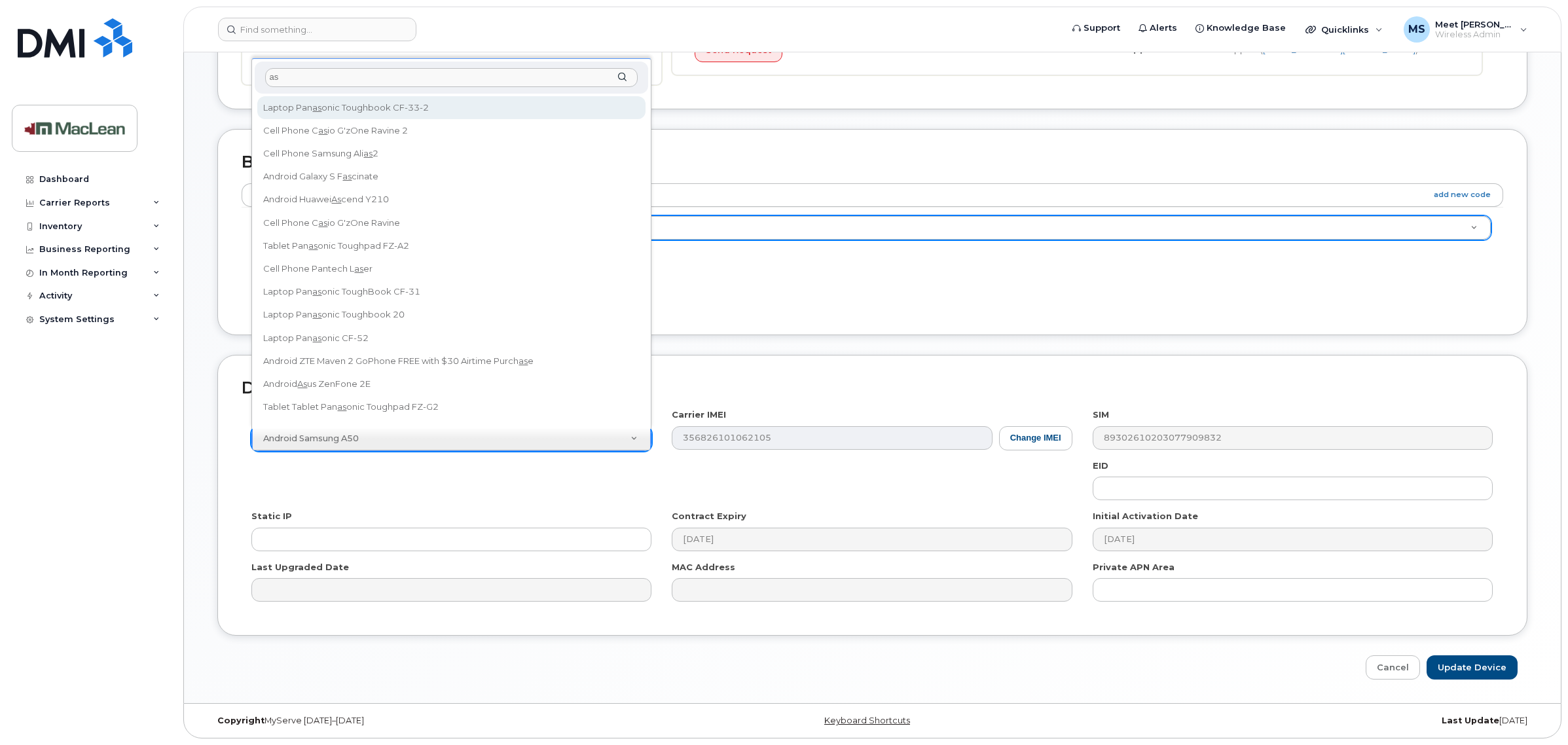
type input "a"
type input "samsung Galaxy A1"
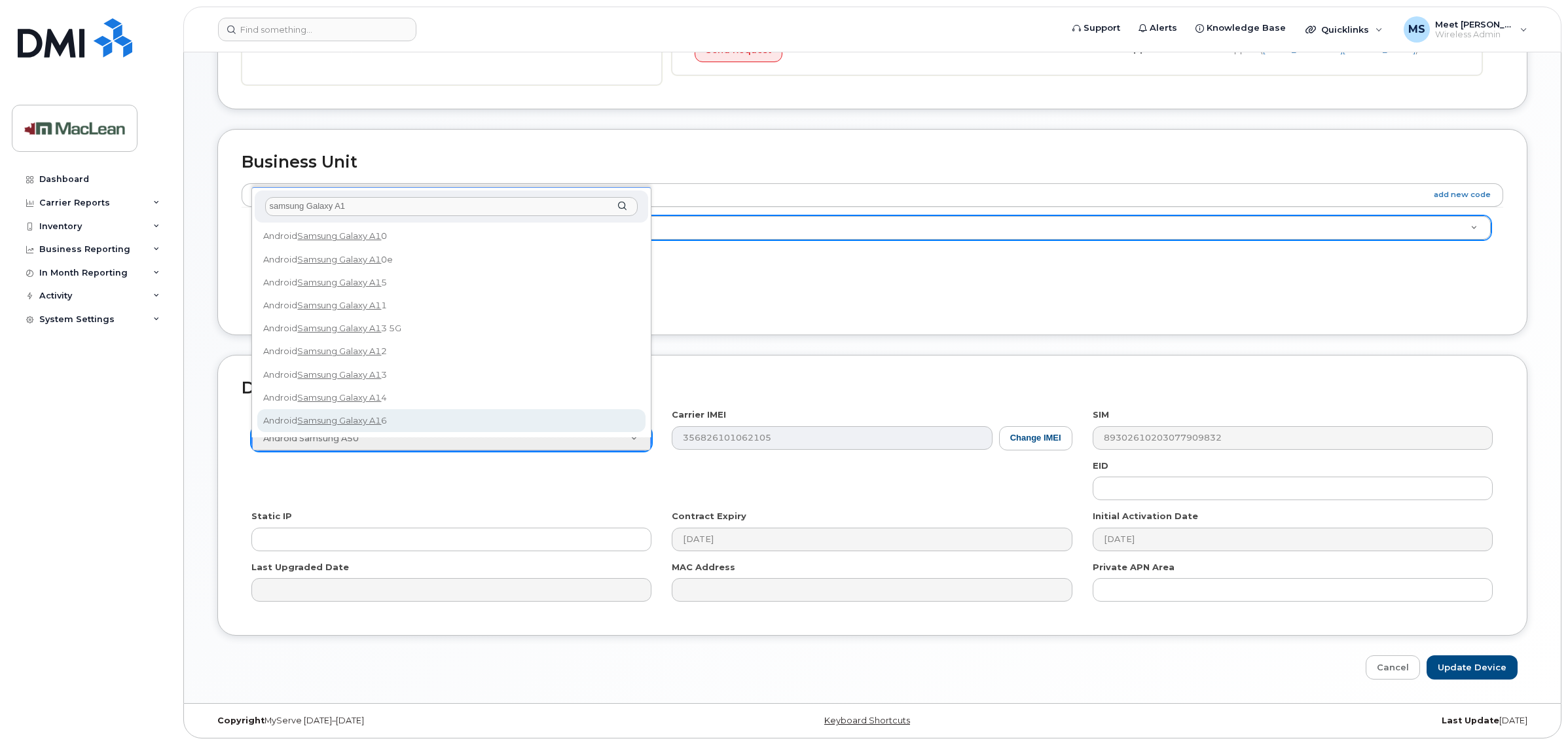
select select "3292"
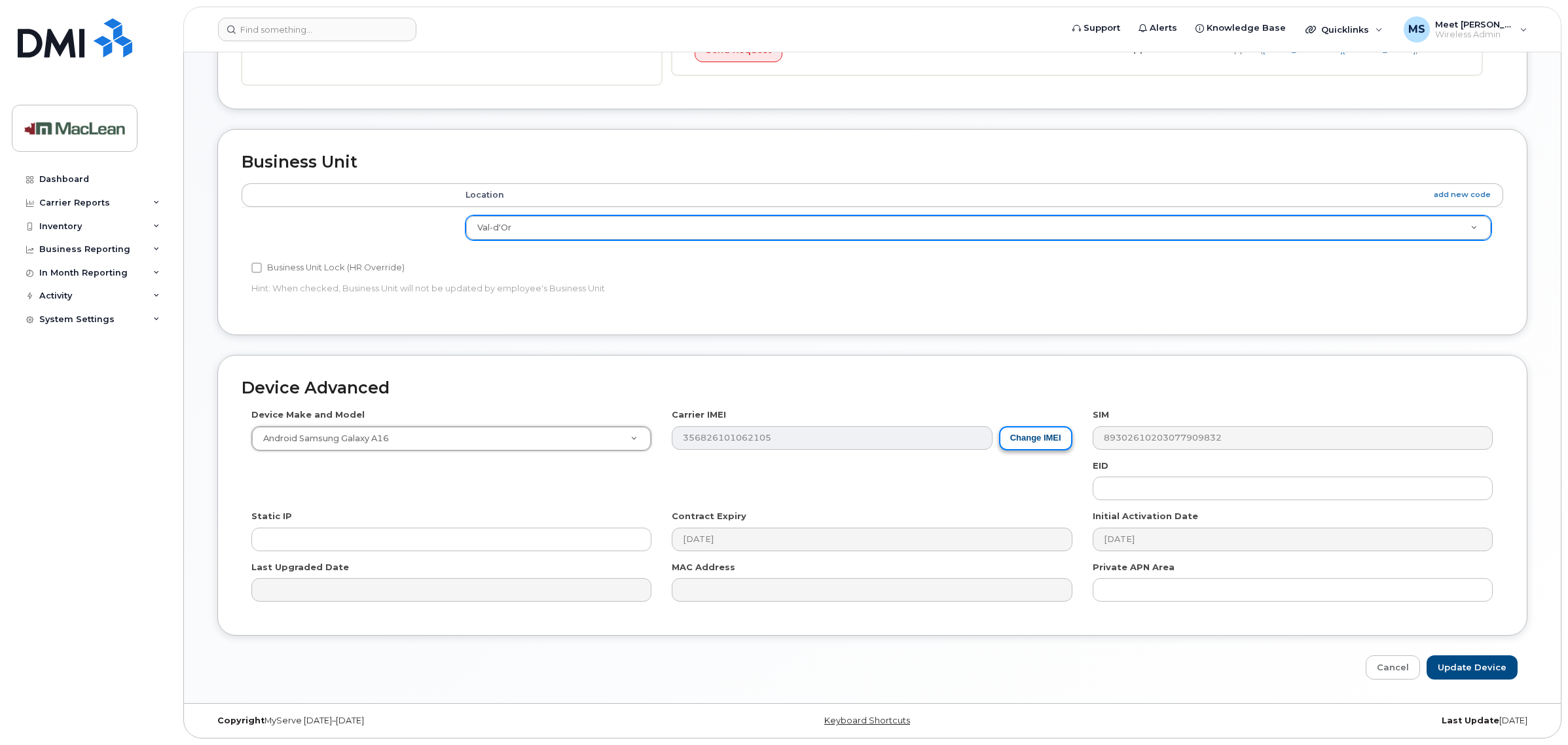
click at [1037, 444] on button "Change IMEI" at bounding box center [1035, 438] width 74 height 25
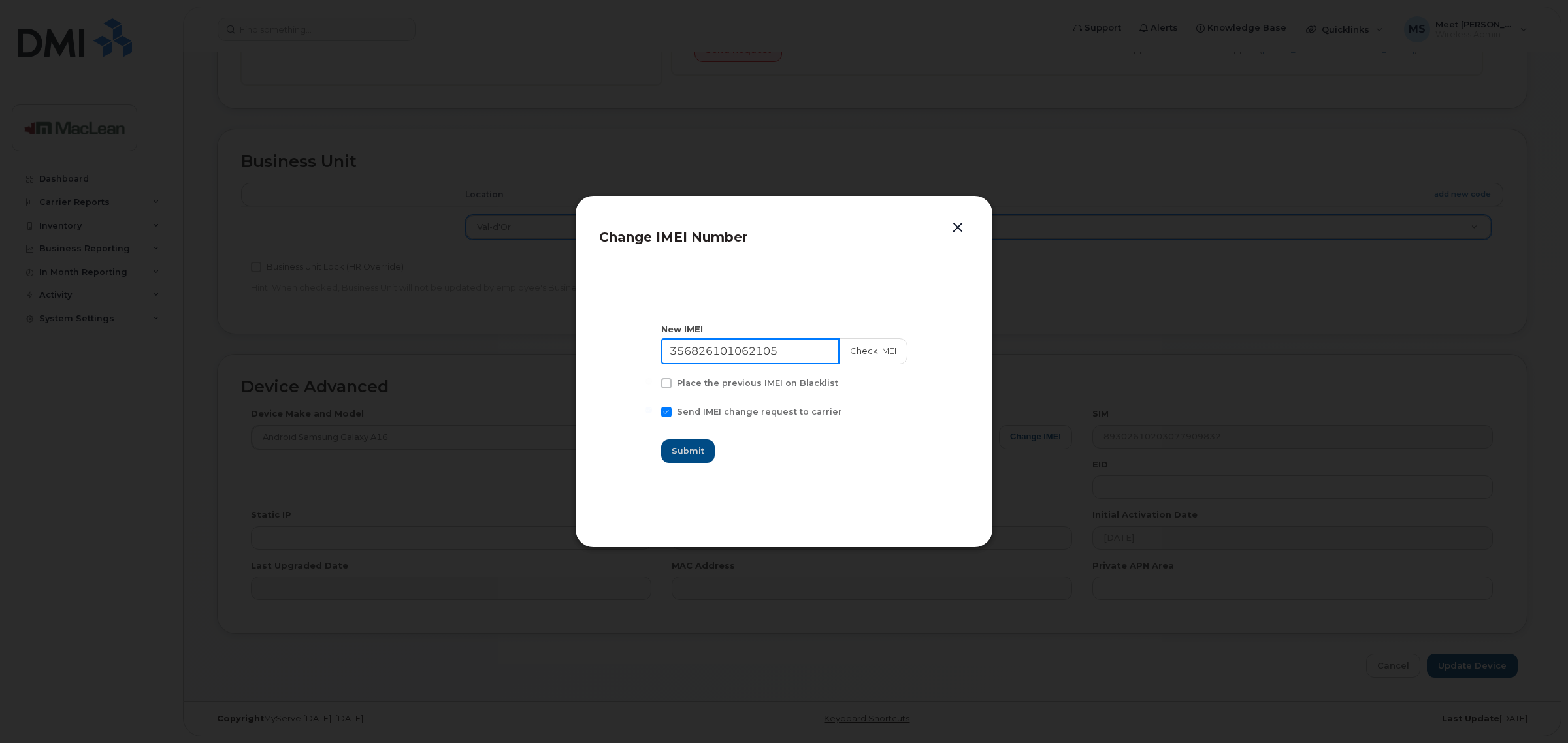
drag, startPoint x: 800, startPoint y: 346, endPoint x: 476, endPoint y: 338, distance: 324.1
click at [476, 338] on div "Change IMEI Number New IMEI 356826101062105 Check IMEI Place the previous IMEI …" at bounding box center [784, 372] width 1568 height 743
paste input "0109211994806"
type input "350109211994806"
click at [689, 449] on span "Submit" at bounding box center [688, 451] width 33 height 13
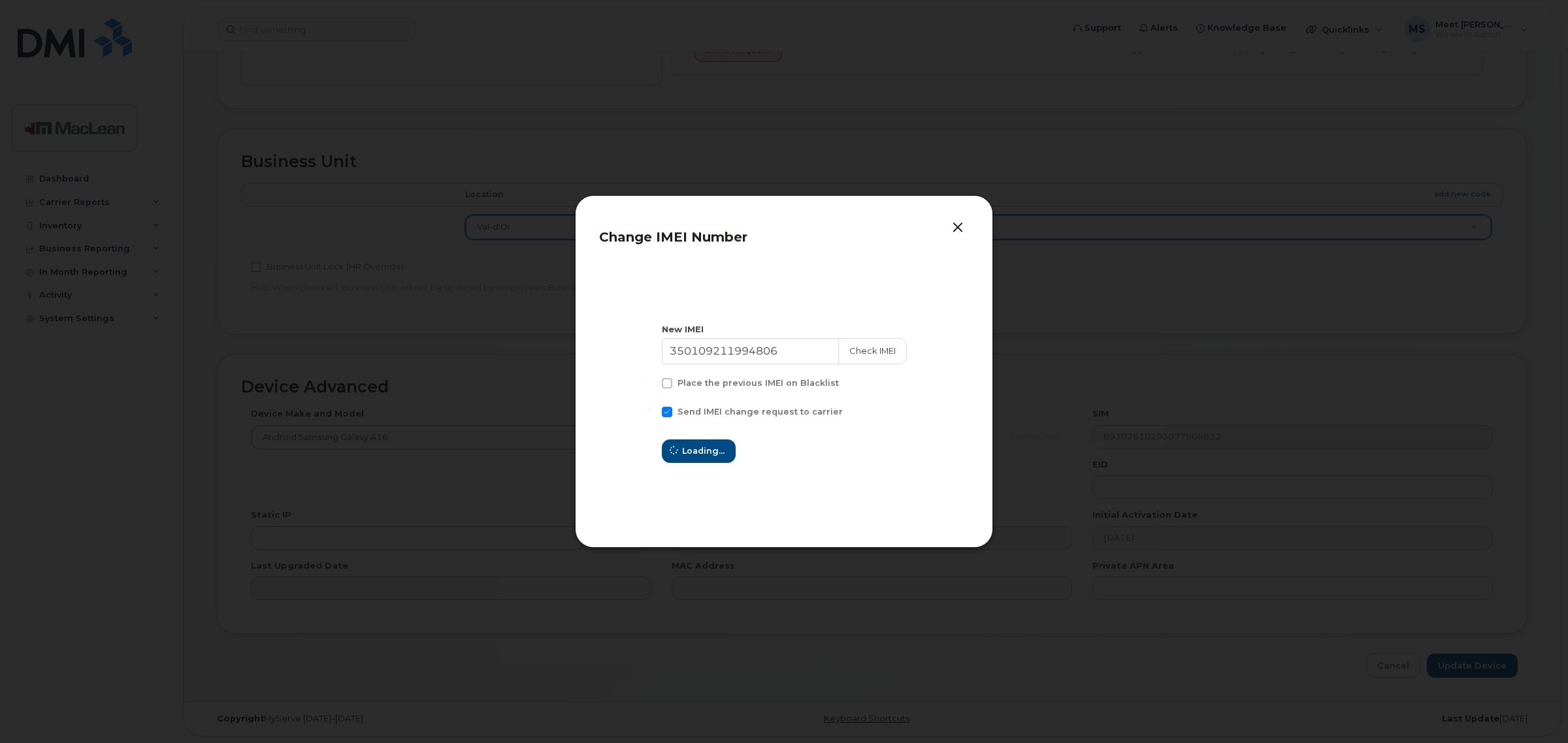
type input "350109211994806"
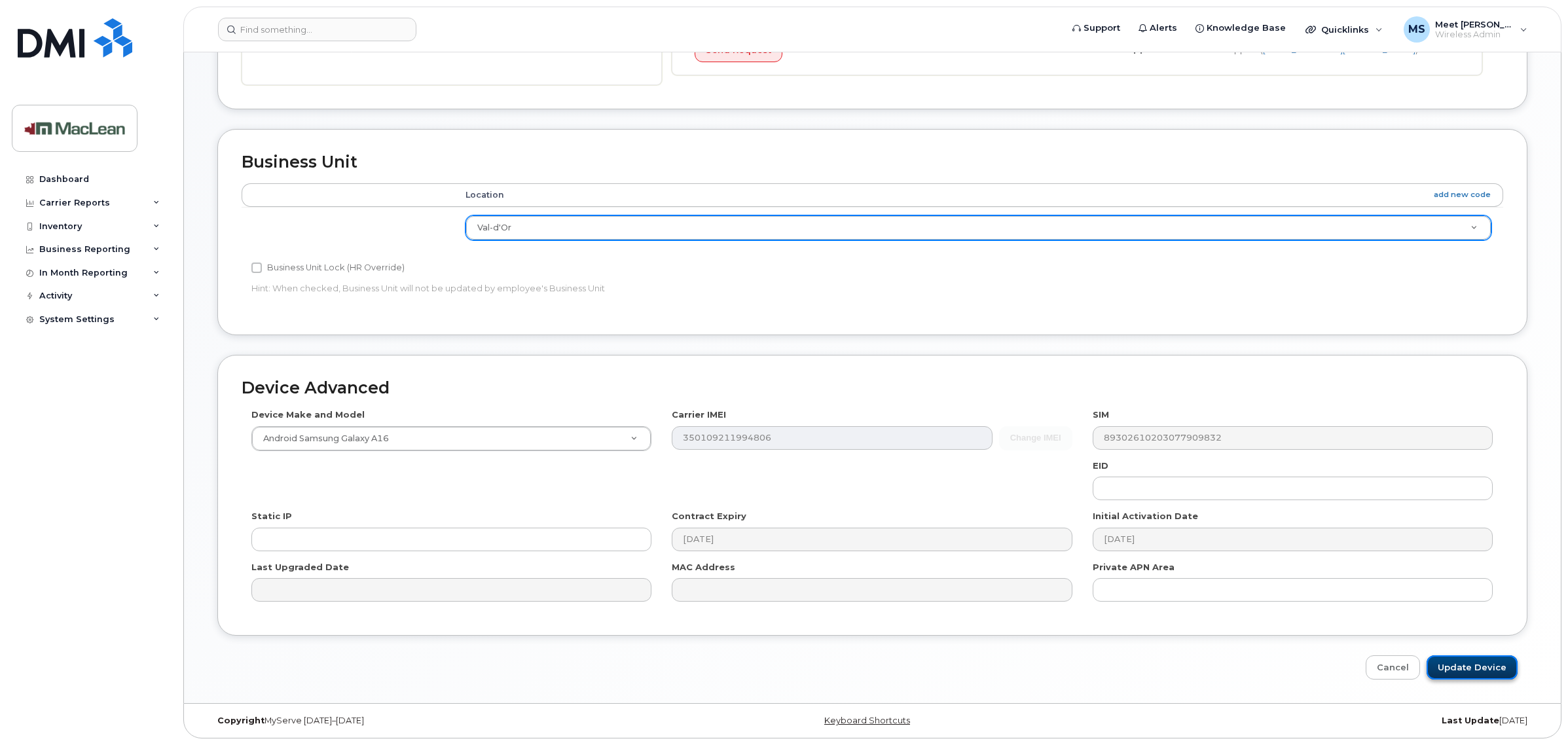
click at [1492, 665] on input "Update Device" at bounding box center [1472, 667] width 91 height 25
type input "Saving..."
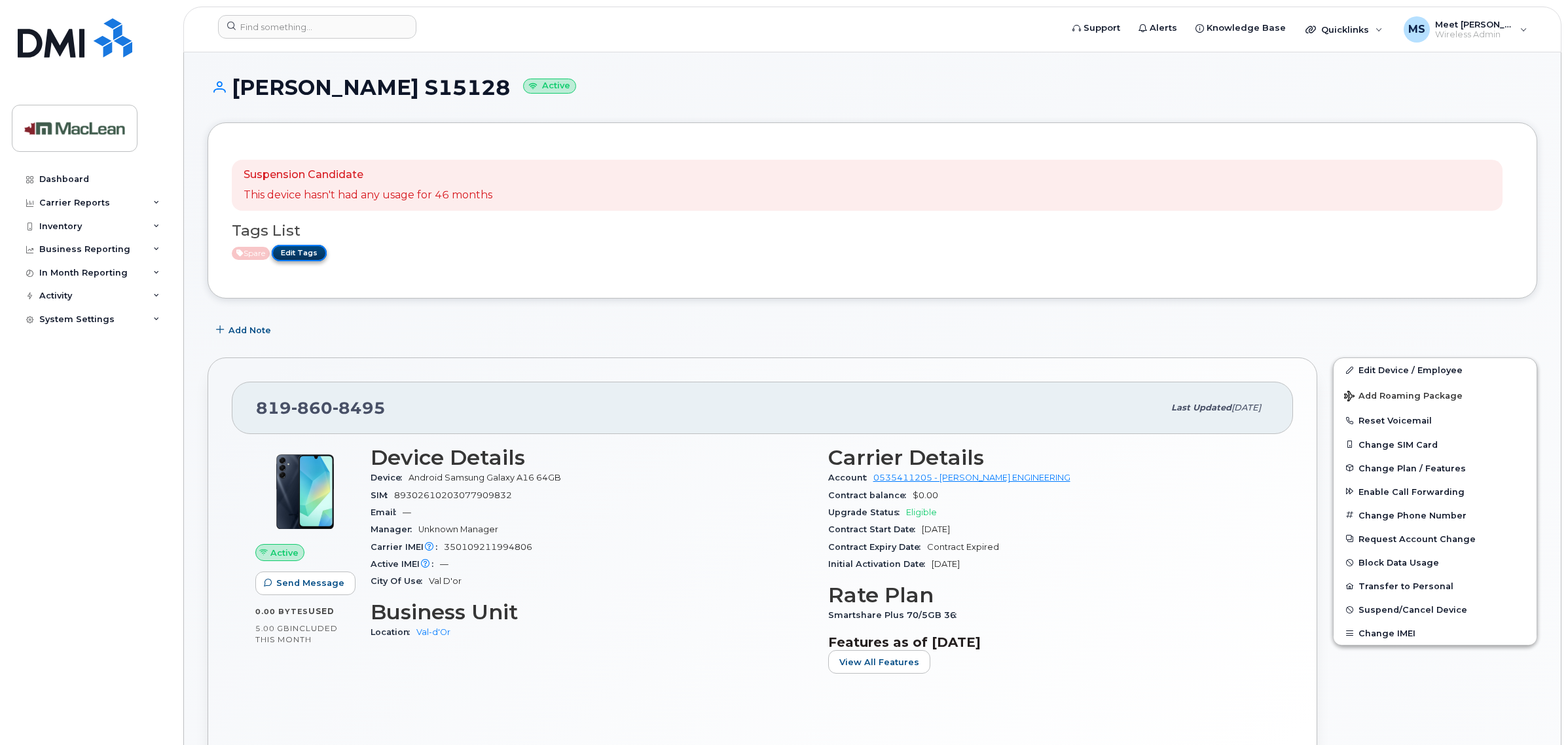
click at [308, 253] on link "Edit Tags" at bounding box center [299, 253] width 55 height 16
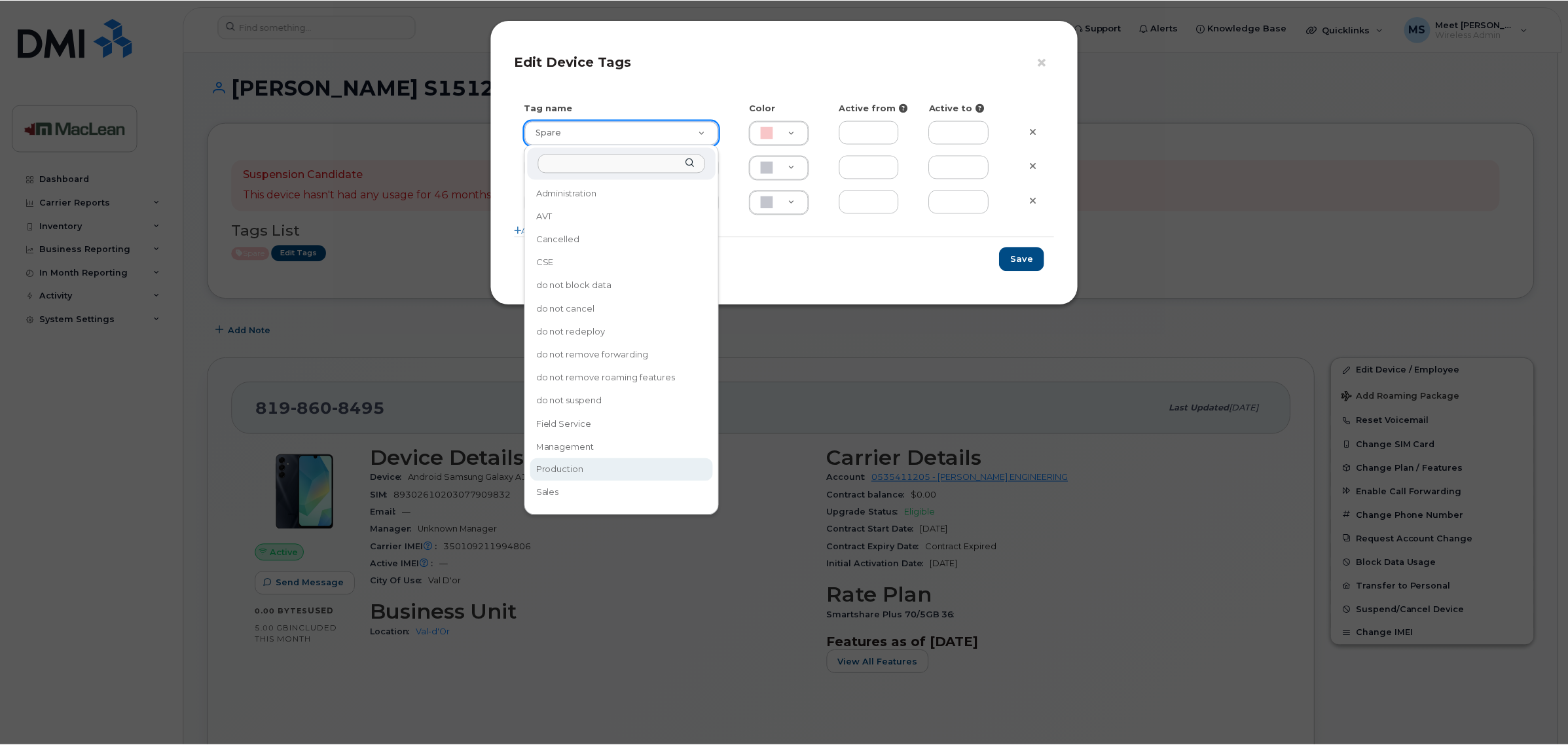
scroll to position [25, 0]
drag, startPoint x: 600, startPoint y: 387, endPoint x: 619, endPoint y: 378, distance: 21.0
type input "Field Service"
type input "FDDCC5"
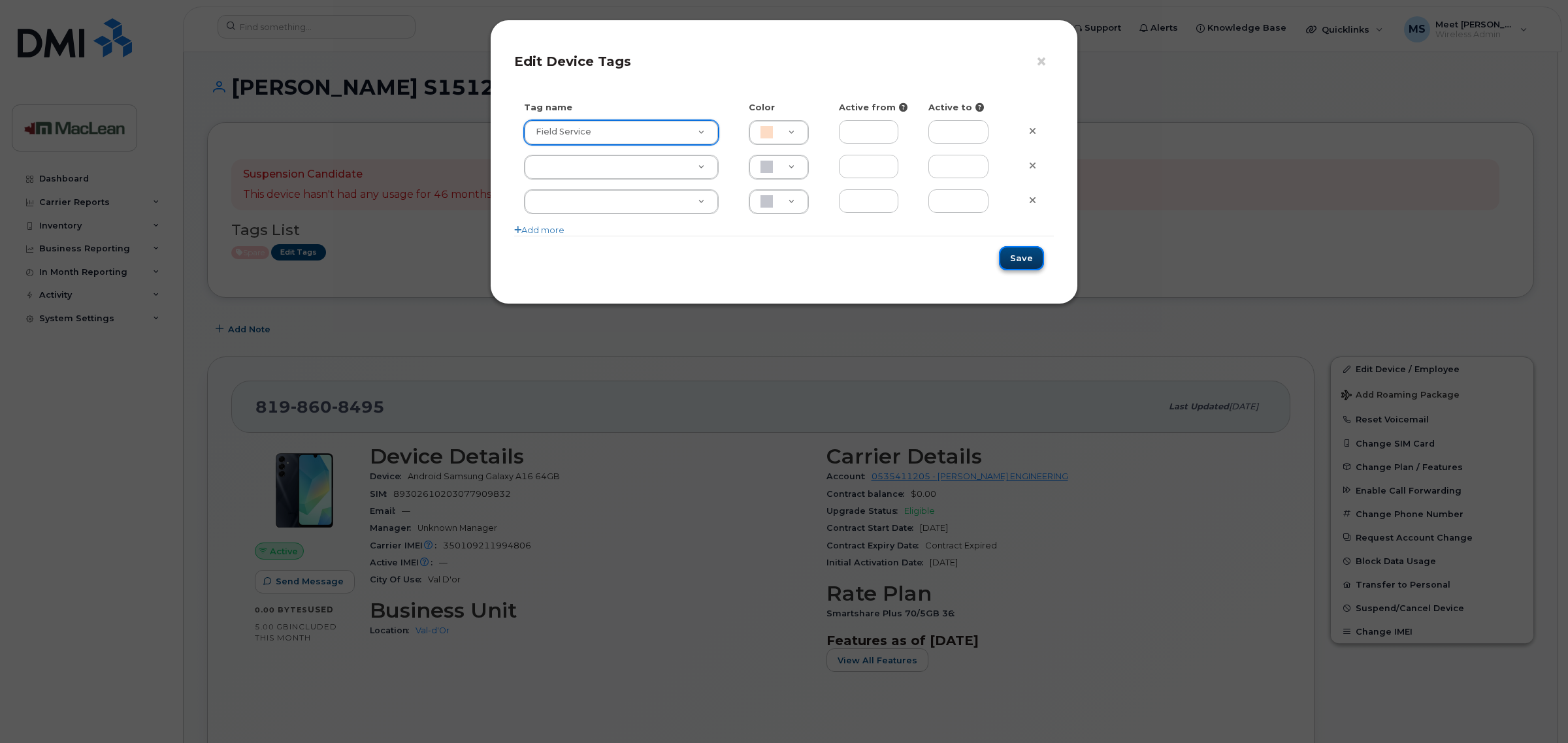
click at [1034, 263] on button "Save" at bounding box center [1021, 258] width 45 height 24
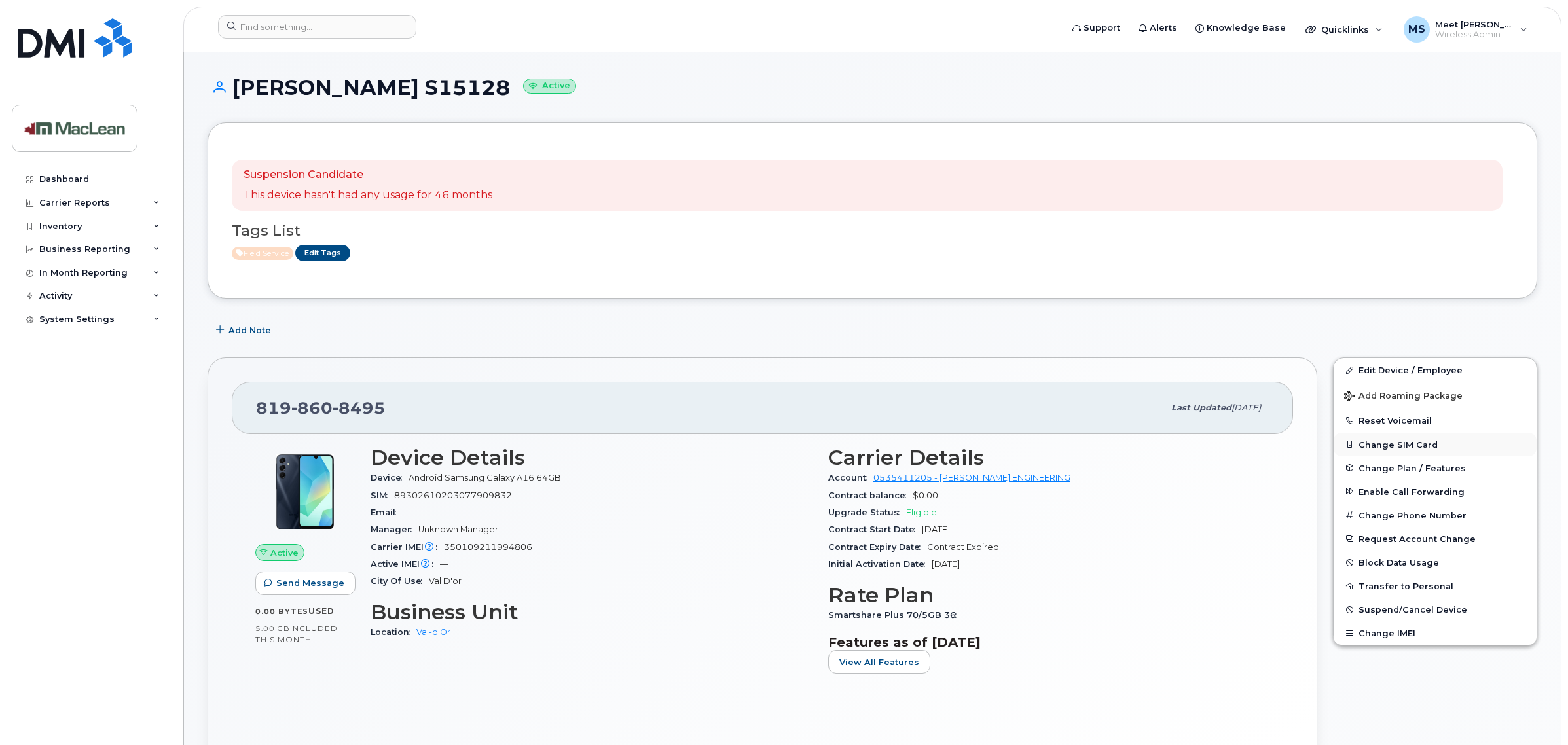
click at [1406, 439] on button "Change SIM Card" at bounding box center [1435, 445] width 203 height 24
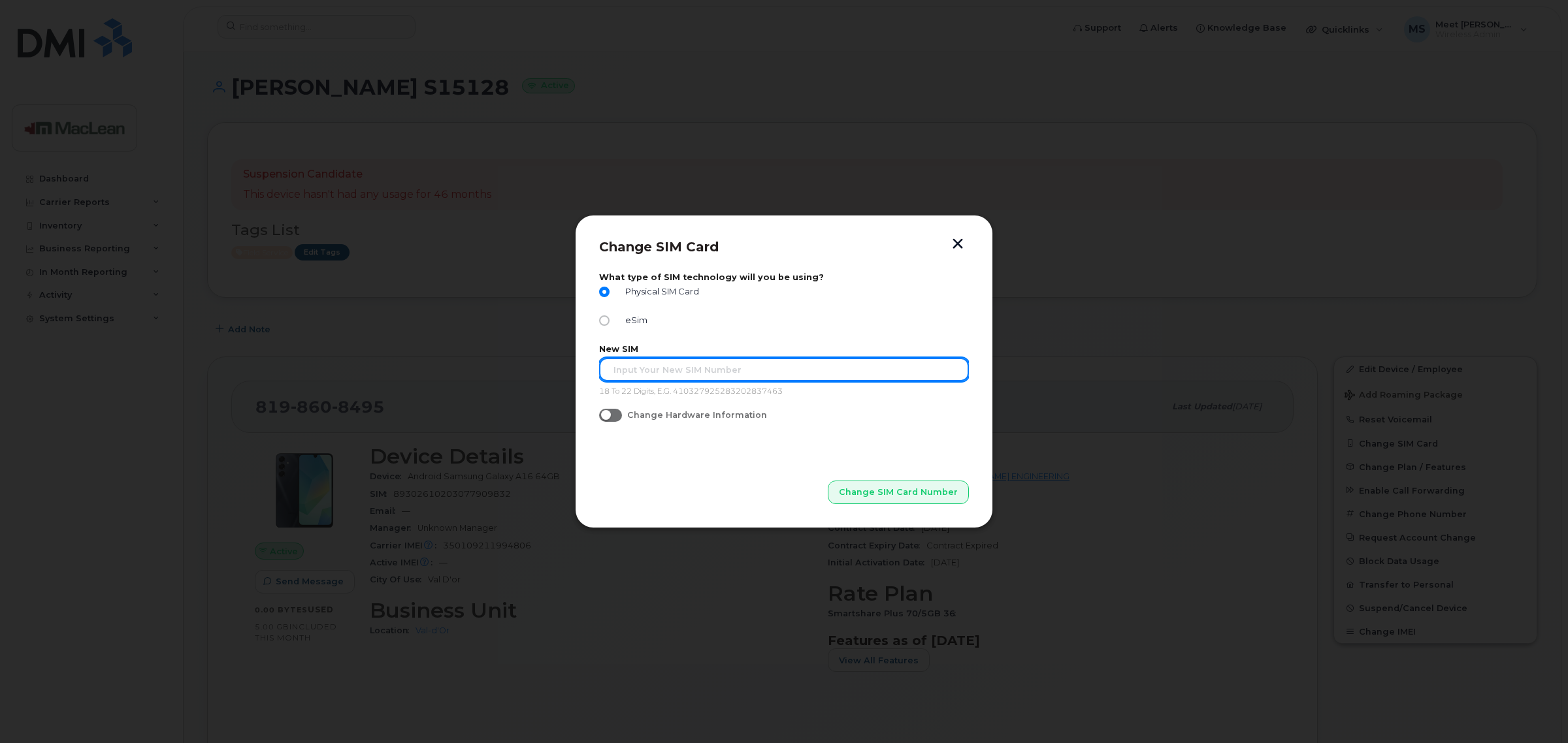
click at [683, 379] on input "text" at bounding box center [784, 370] width 369 height 24
paste input "89302610207729573938"
click at [611, 367] on input "89302610207729573938" at bounding box center [784, 370] width 369 height 24
type input "89302610207729573938"
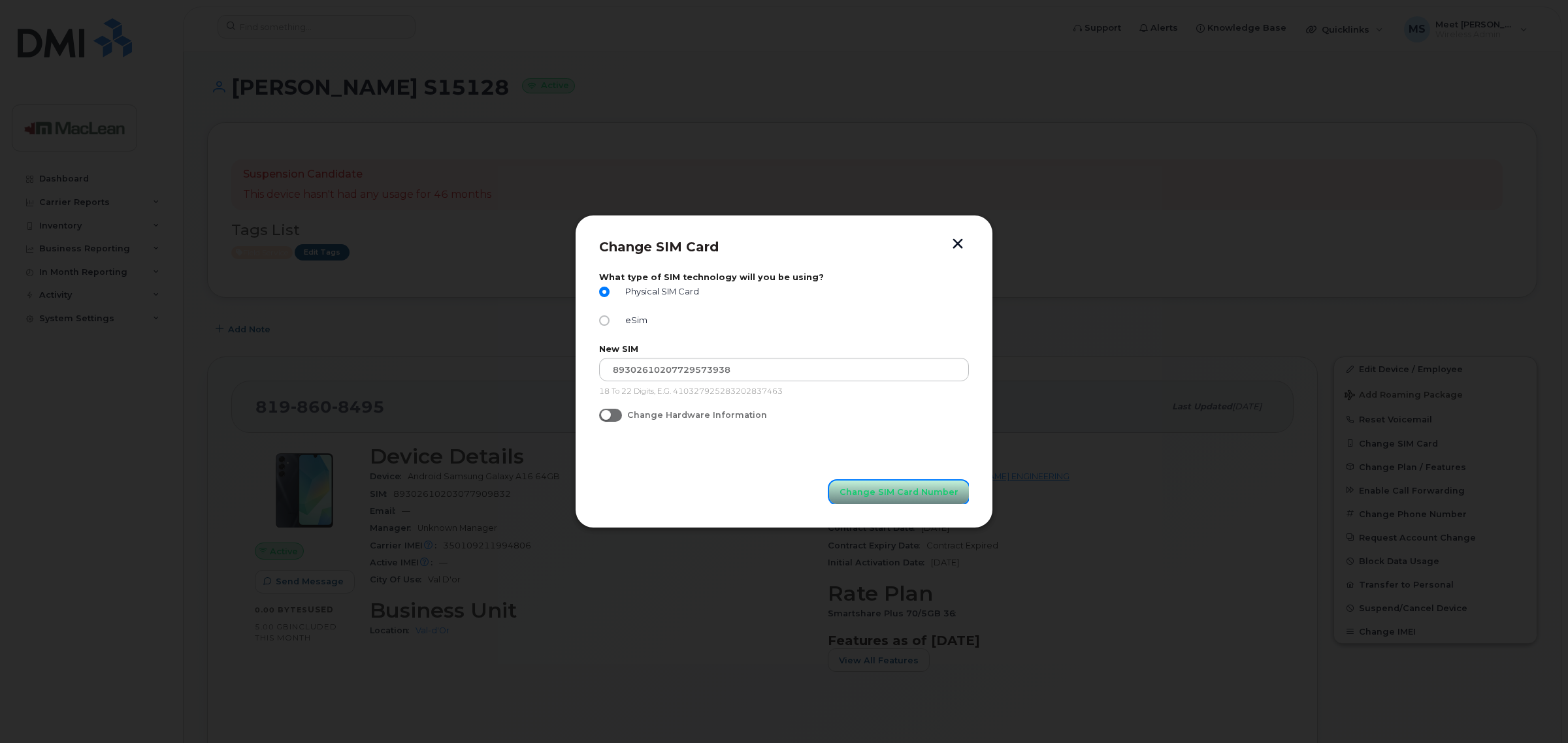
click at [875, 494] on span "Change SIM Card Number" at bounding box center [899, 492] width 119 height 13
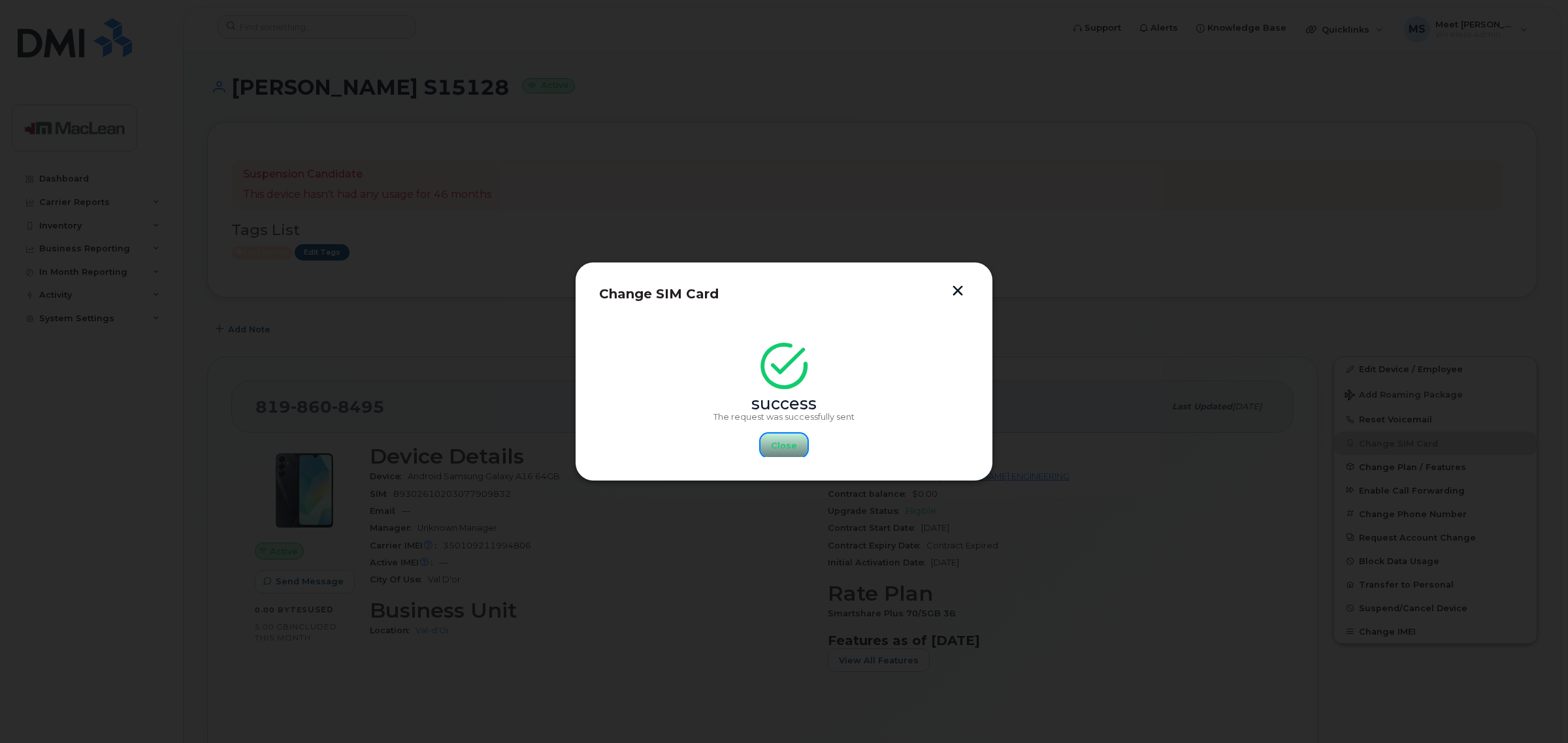
click at [786, 443] on span "Close" at bounding box center [784, 446] width 26 height 13
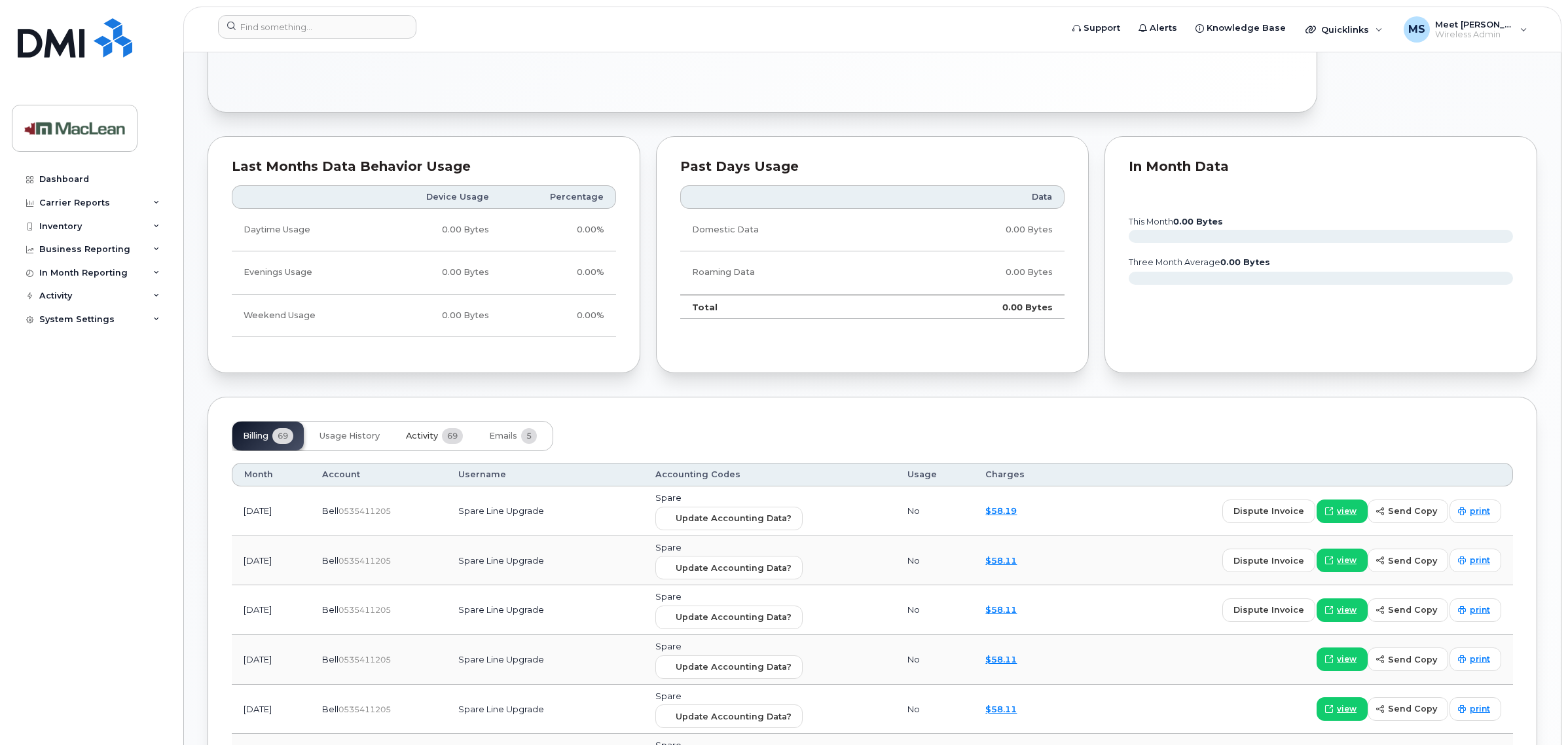
click at [442, 440] on button "Activity 69" at bounding box center [434, 436] width 78 height 29
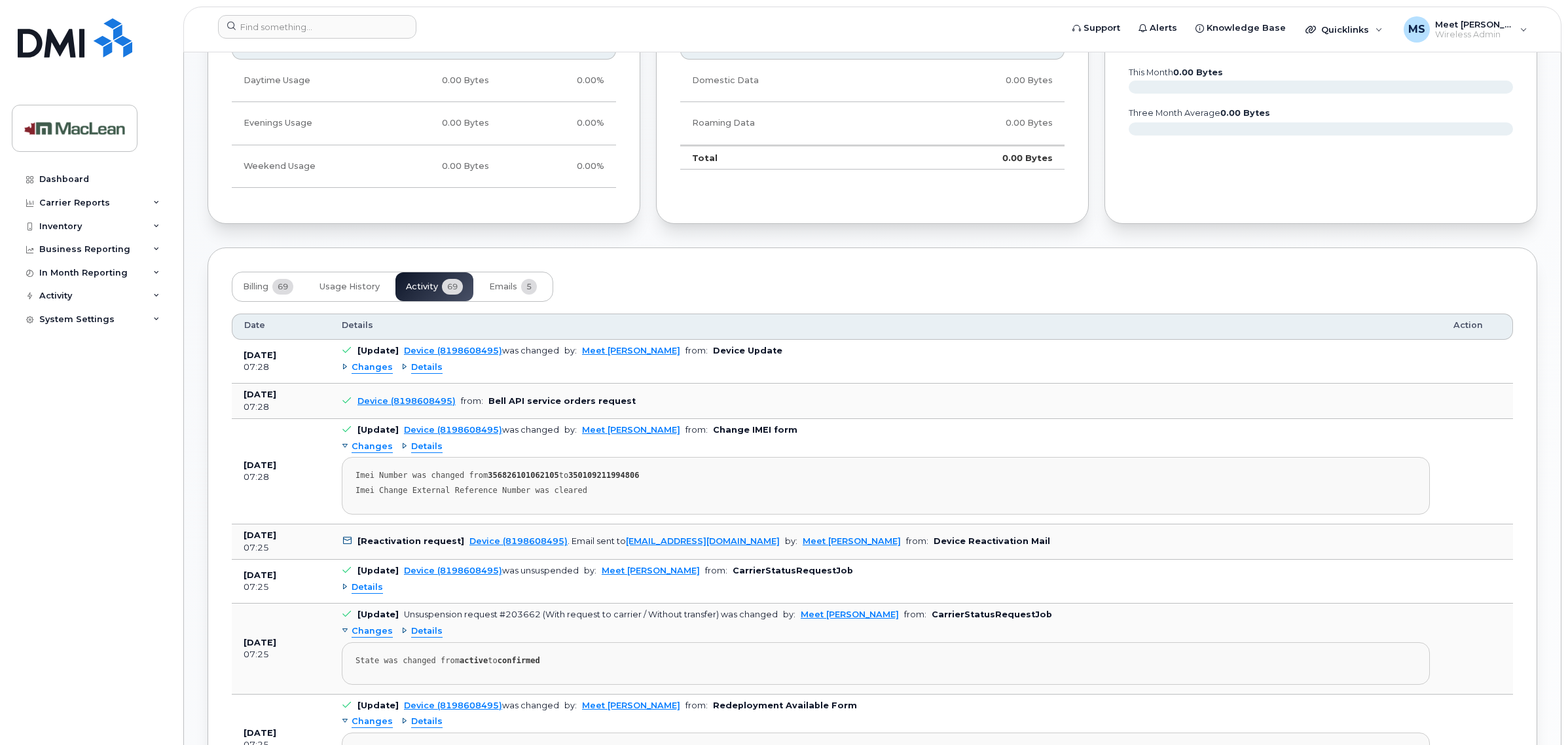
scroll to position [819, 0]
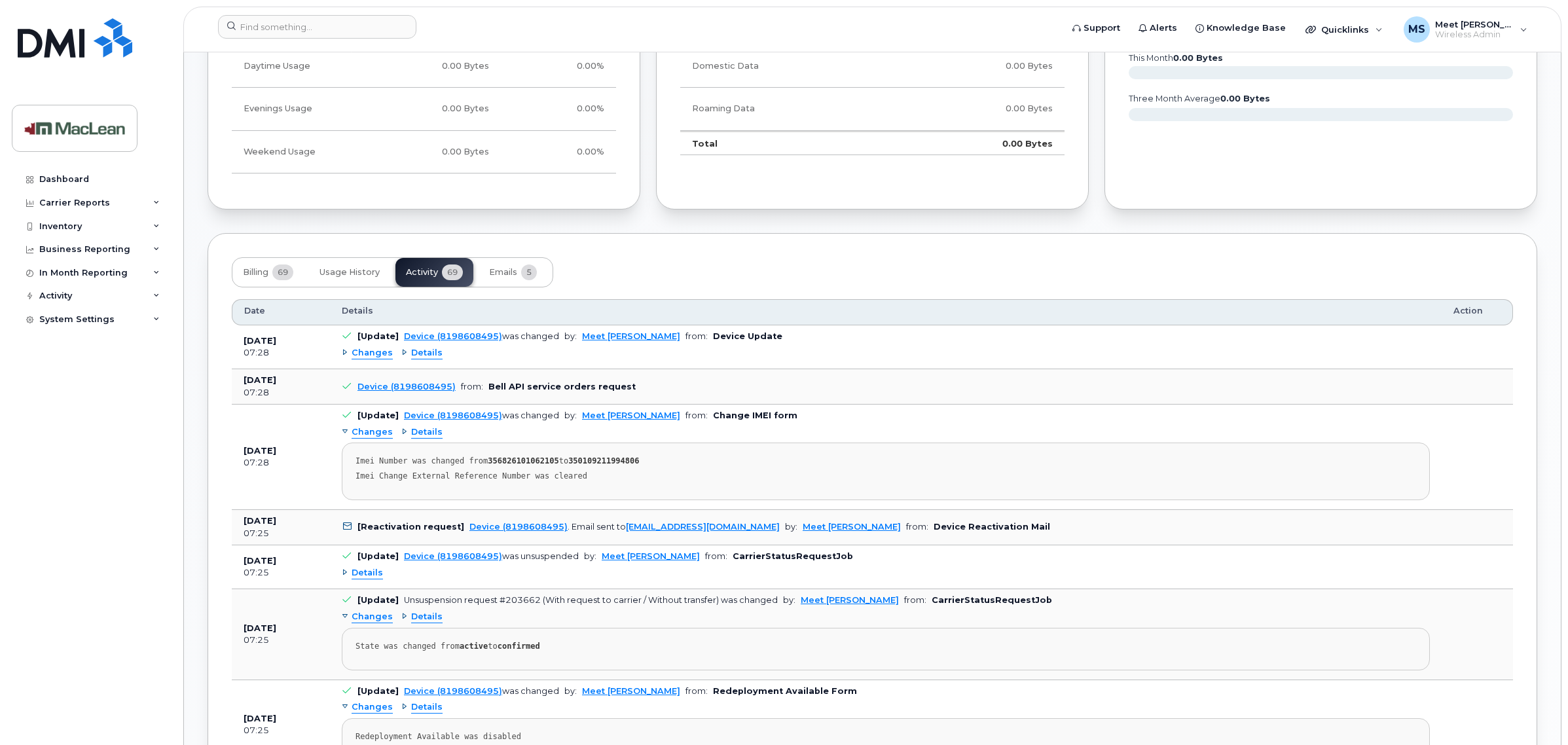
click at [369, 354] on span "Changes" at bounding box center [372, 354] width 41 height 13
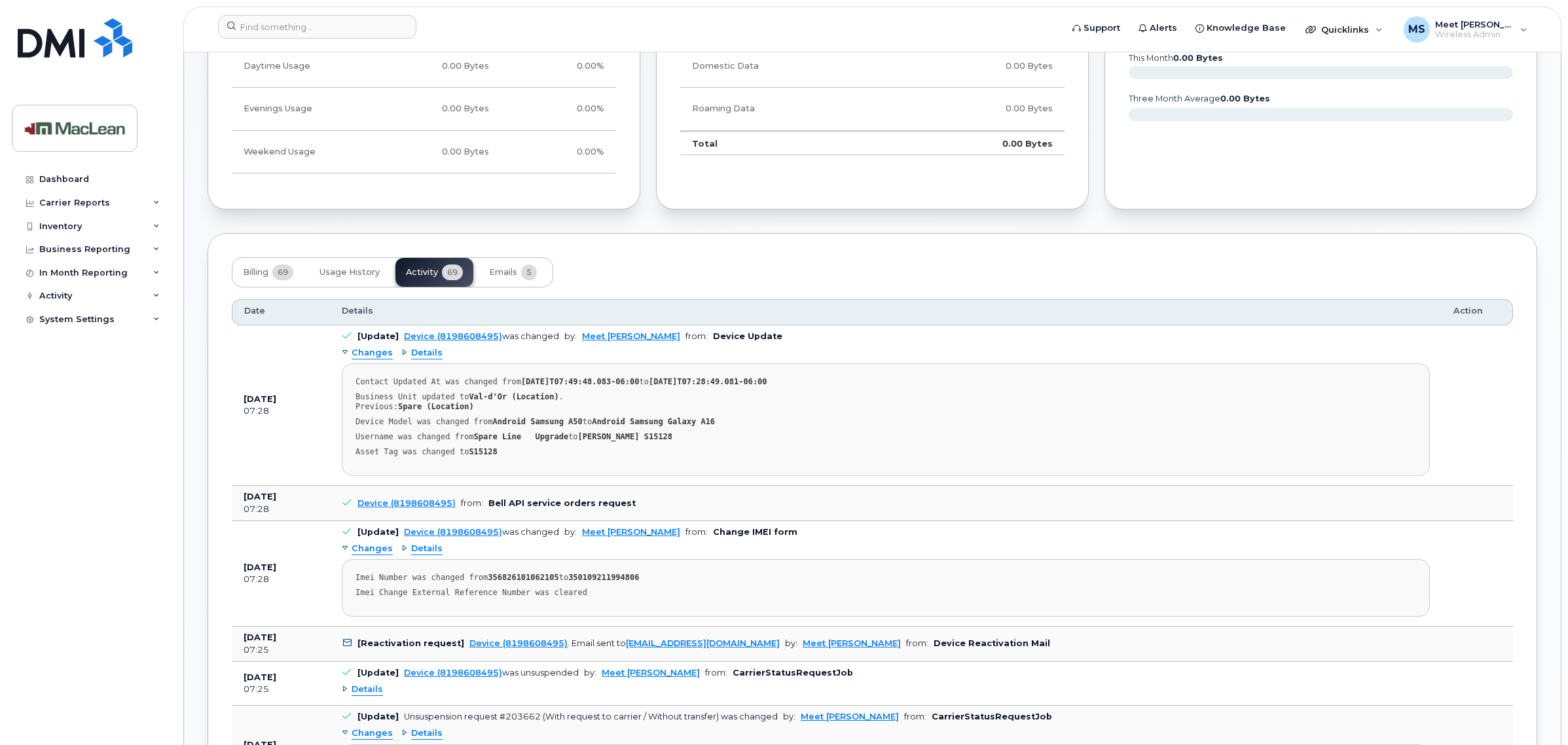
click at [367, 355] on span "Changes" at bounding box center [372, 354] width 41 height 13
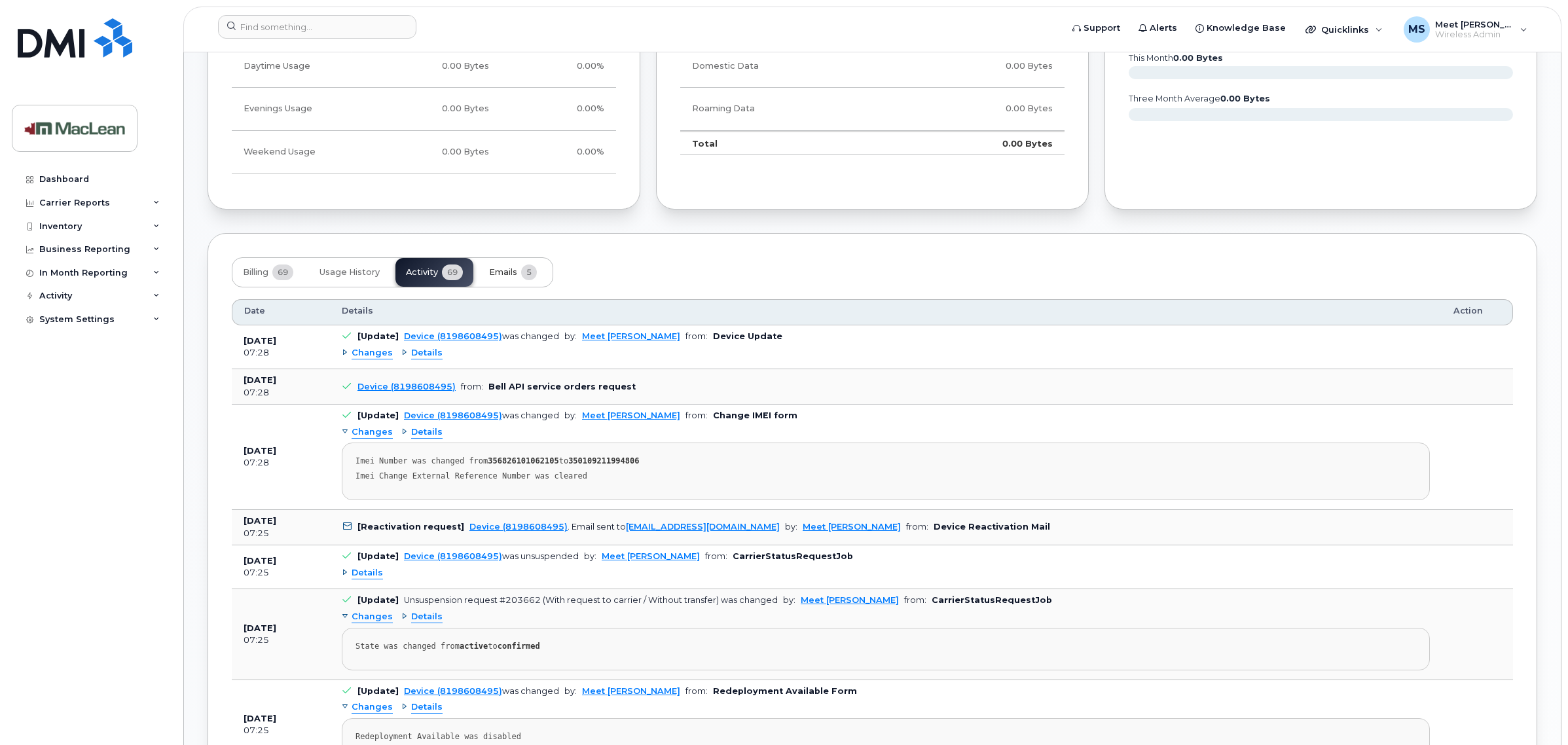
click at [511, 283] on button "Emails 5" at bounding box center [513, 272] width 69 height 29
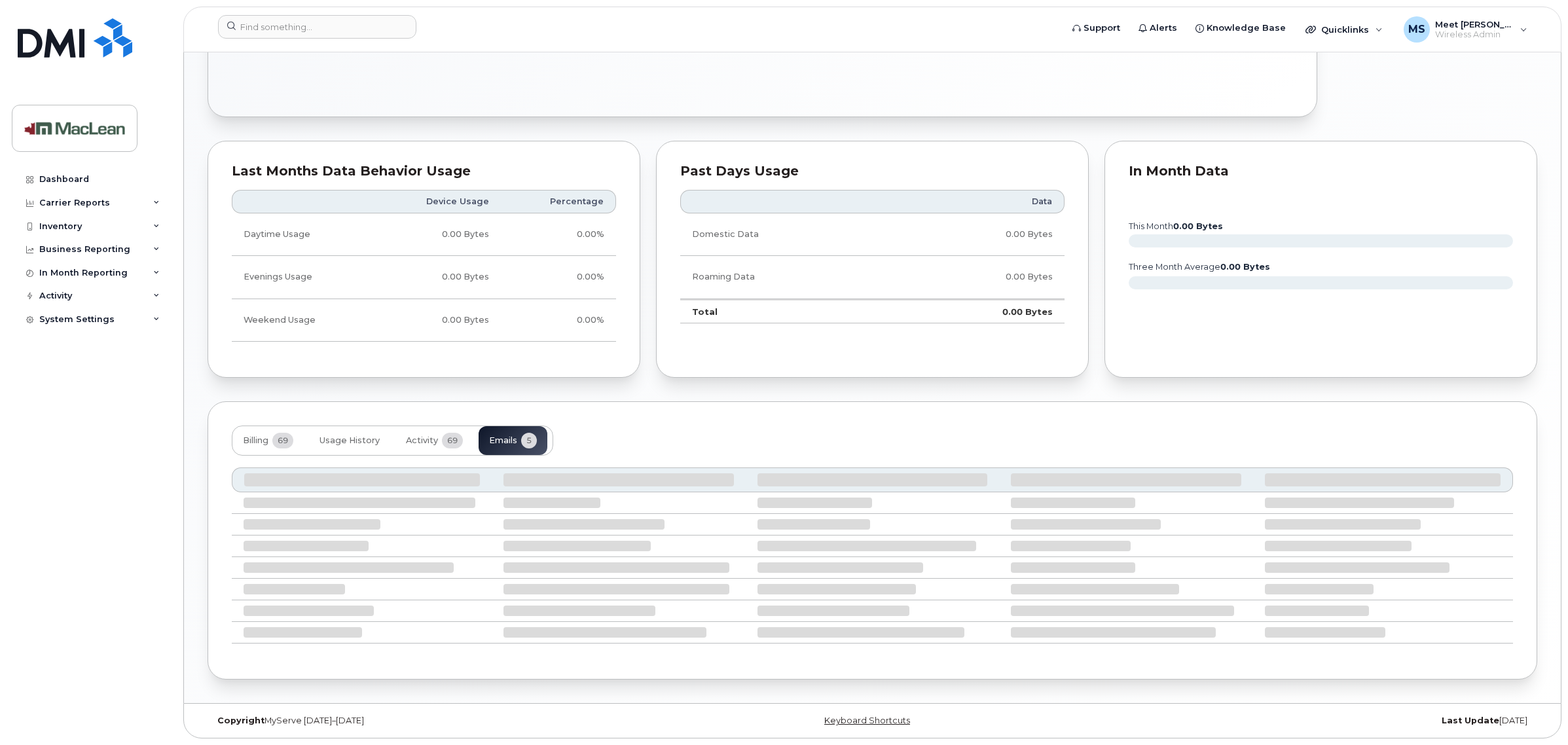
scroll to position [618, 0]
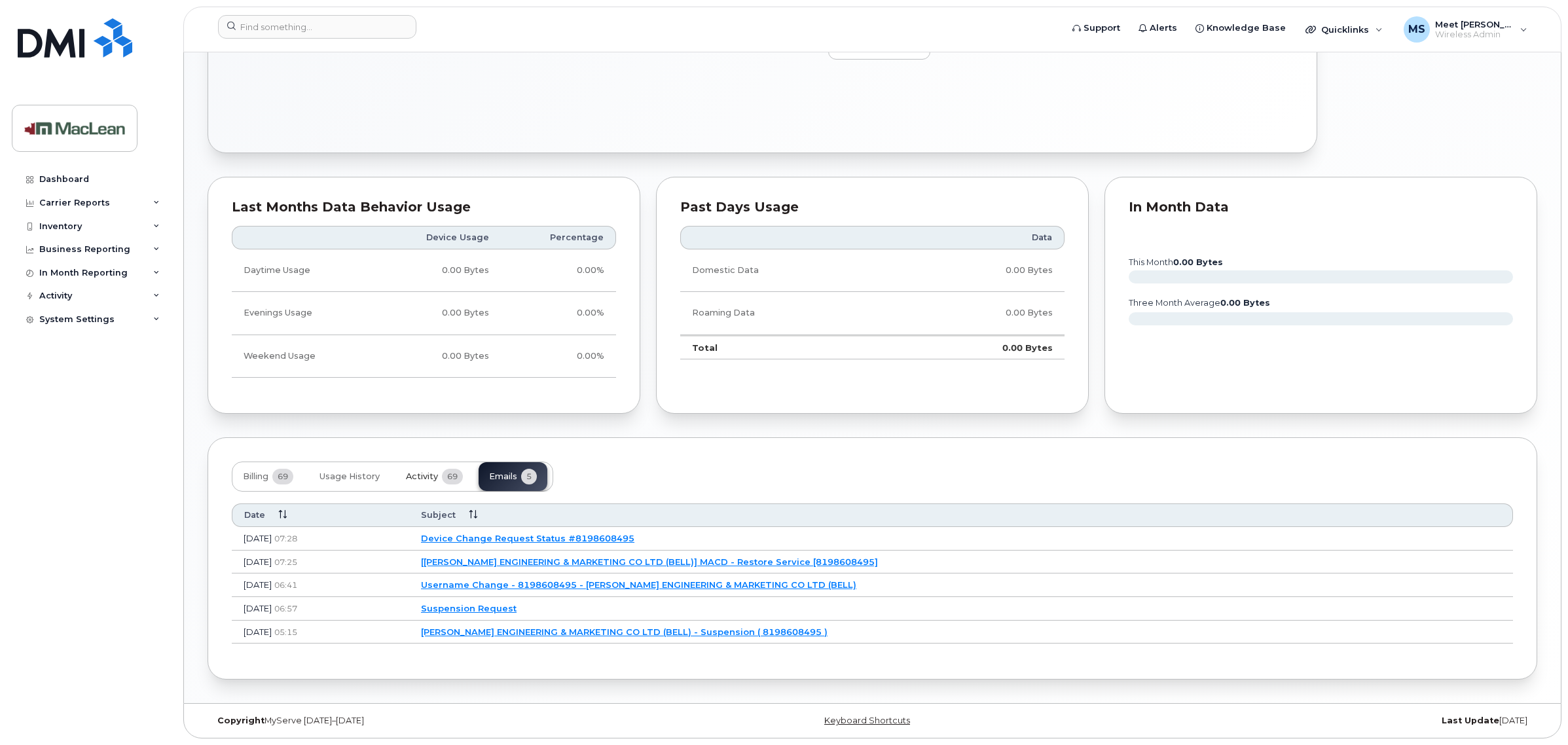
click at [410, 465] on button "Activity 69" at bounding box center [434, 476] width 78 height 29
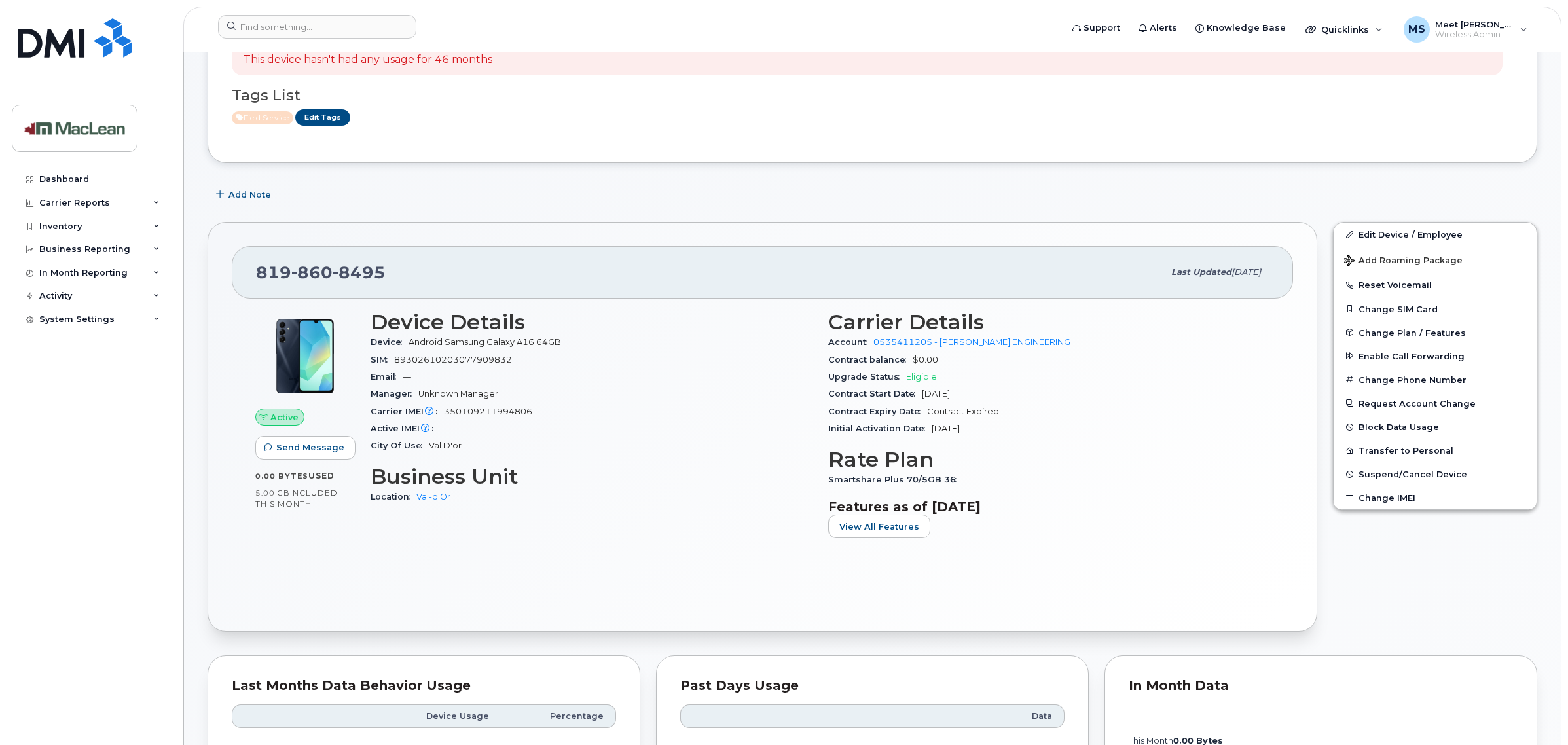
scroll to position [246, 0]
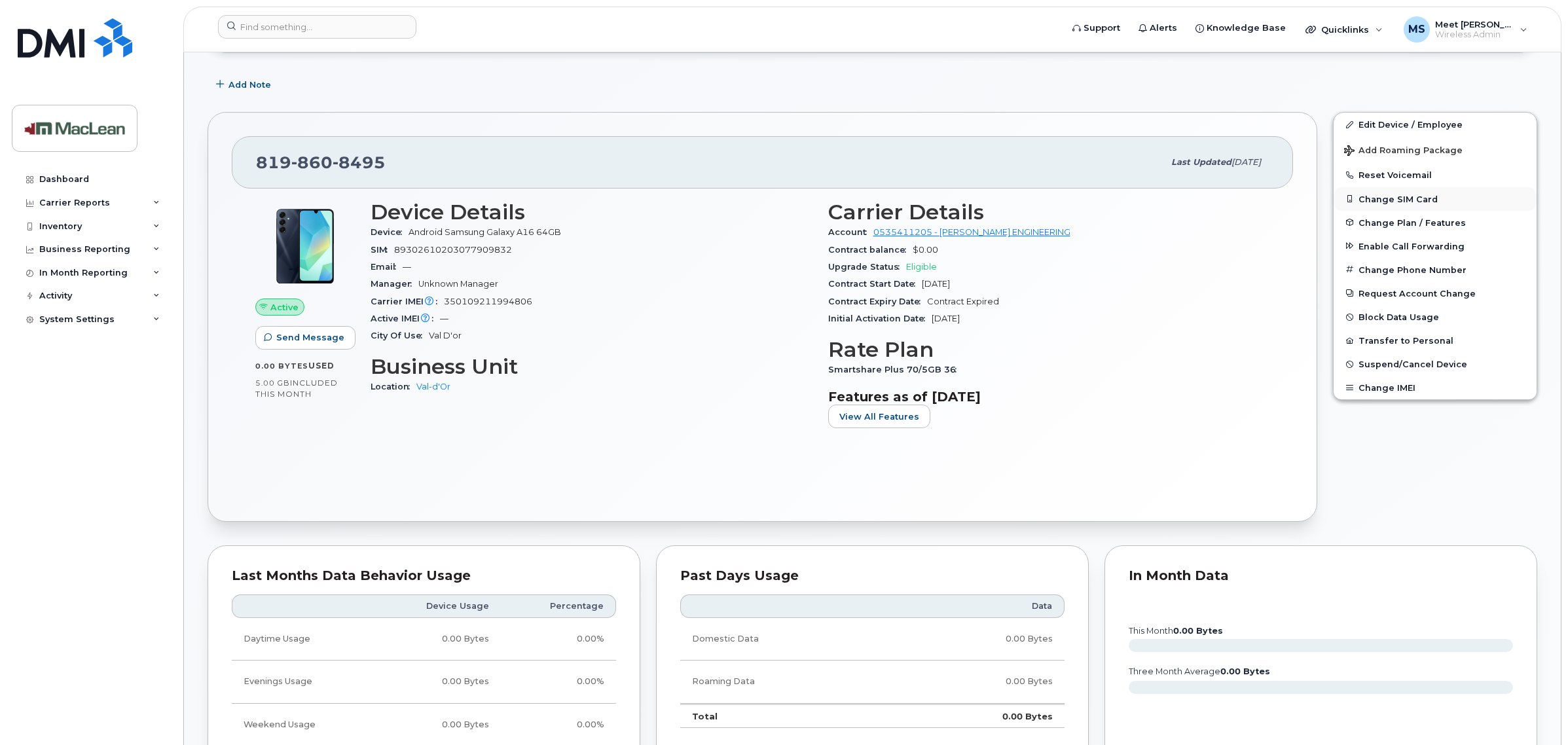
click at [1389, 192] on button "Change SIM Card" at bounding box center [1435, 199] width 203 height 24
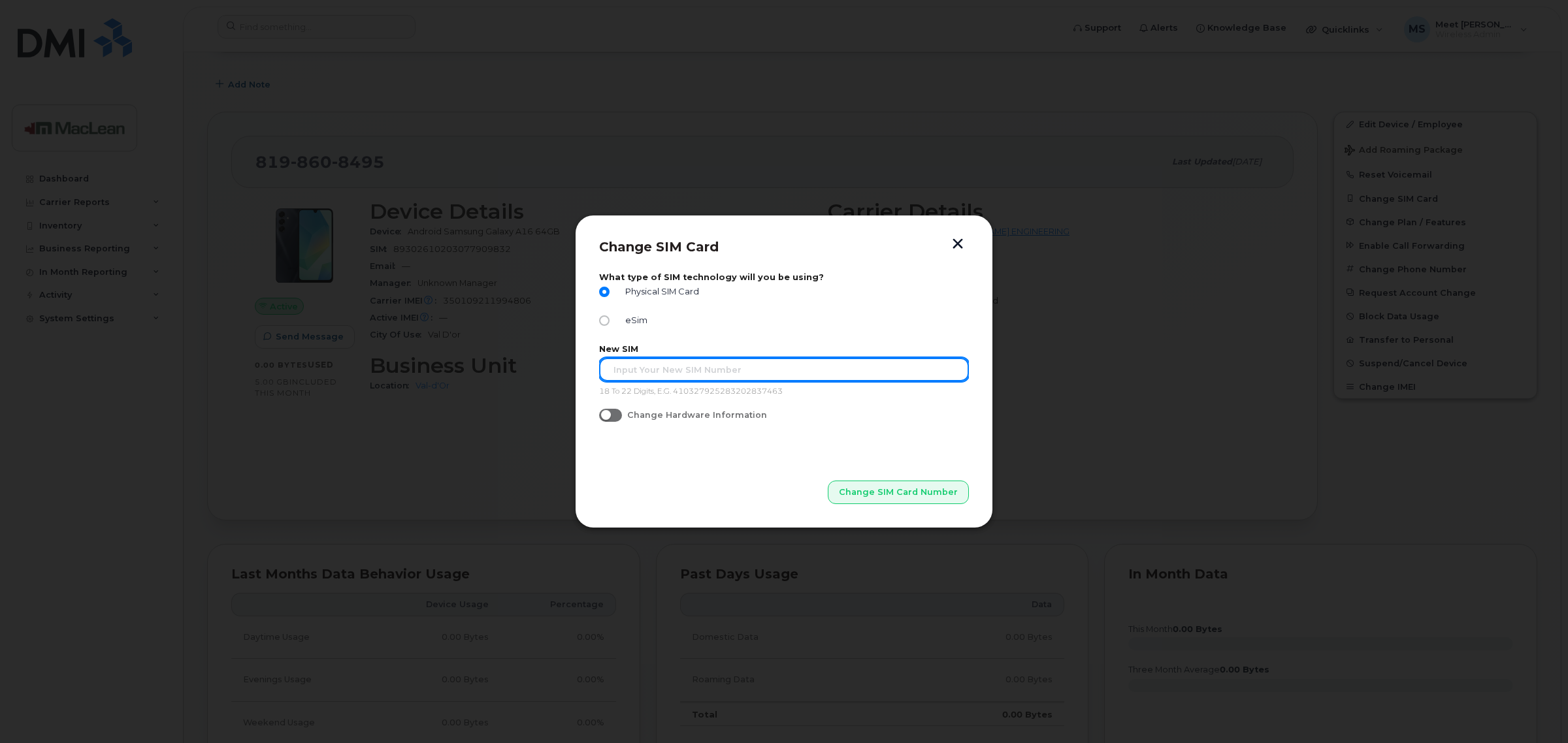
click at [637, 368] on input "text" at bounding box center [784, 370] width 369 height 24
paste input "89302610207729573938"
type input "89302610207729573938"
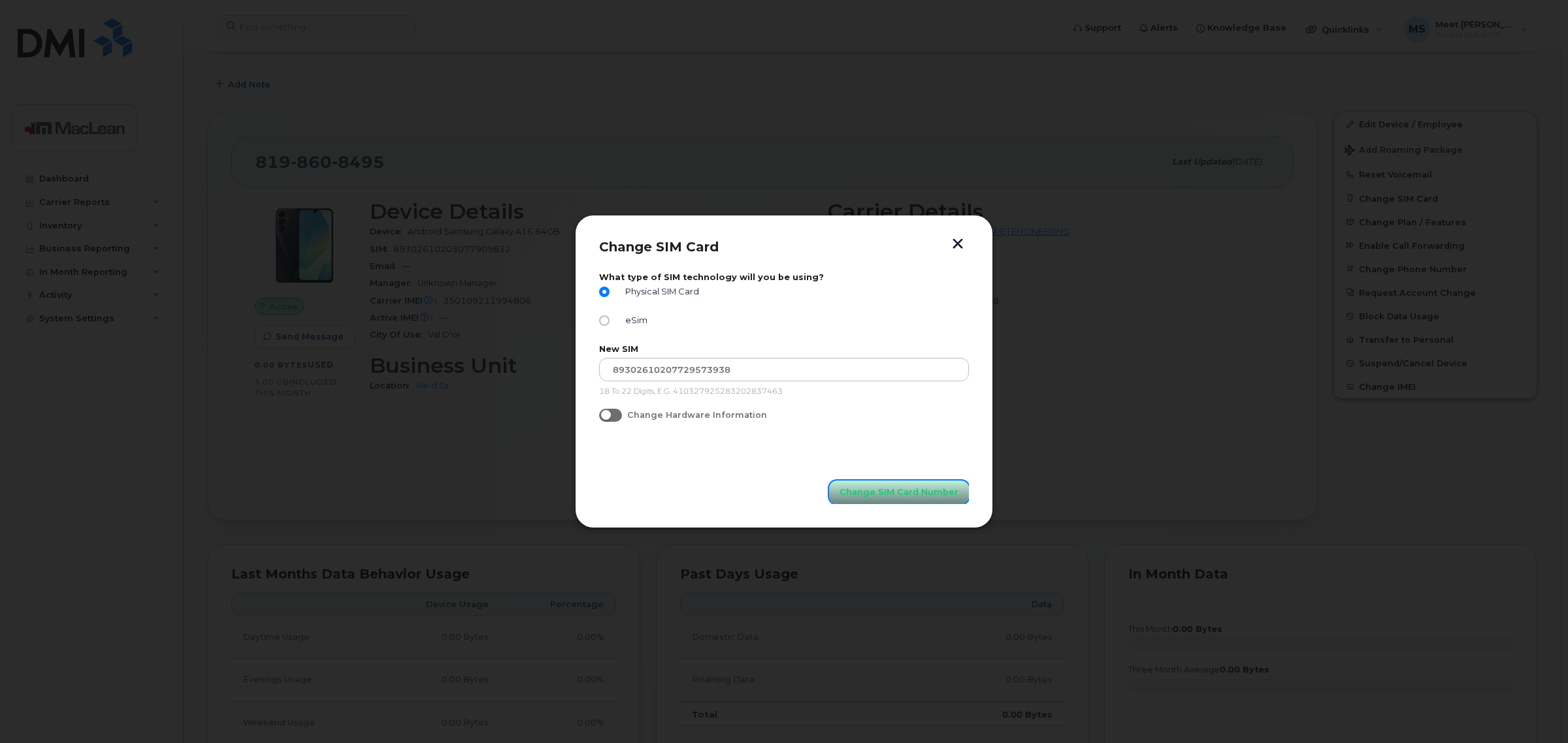
click at [900, 487] on span "Change SIM Card Number" at bounding box center [899, 492] width 119 height 13
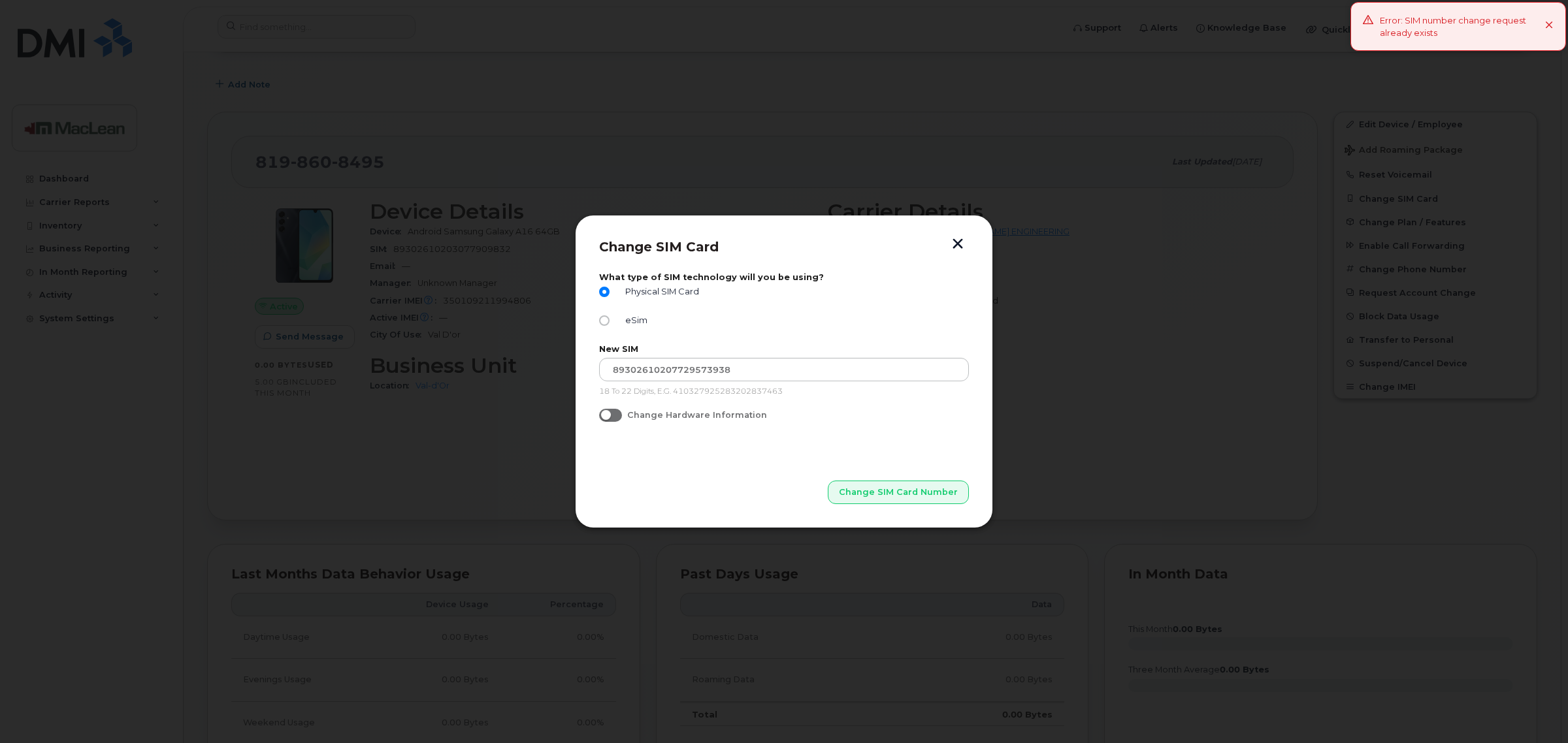
click at [951, 238] on button "button" at bounding box center [958, 245] width 20 height 14
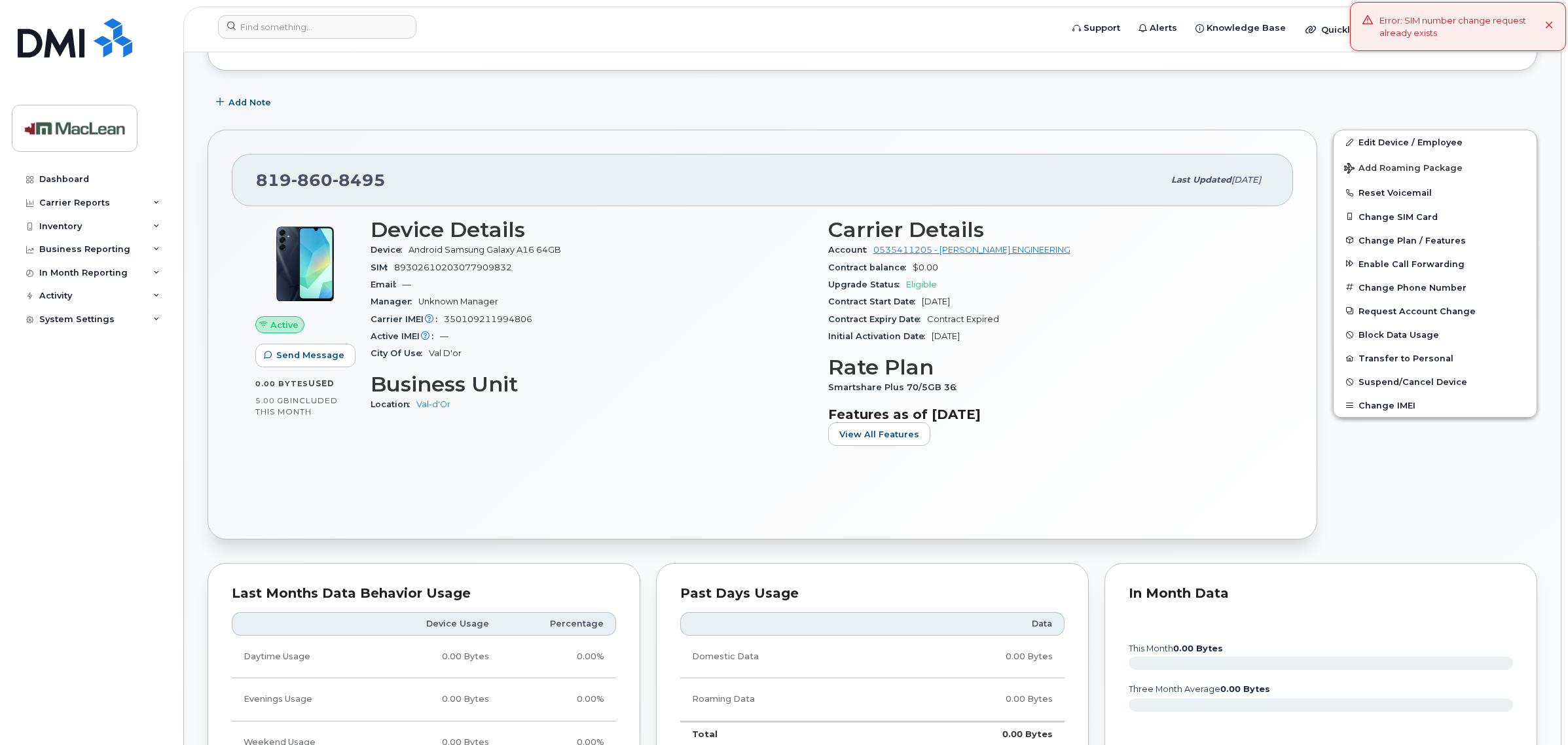
scroll to position [0, 0]
